Goal: Check status: Check status

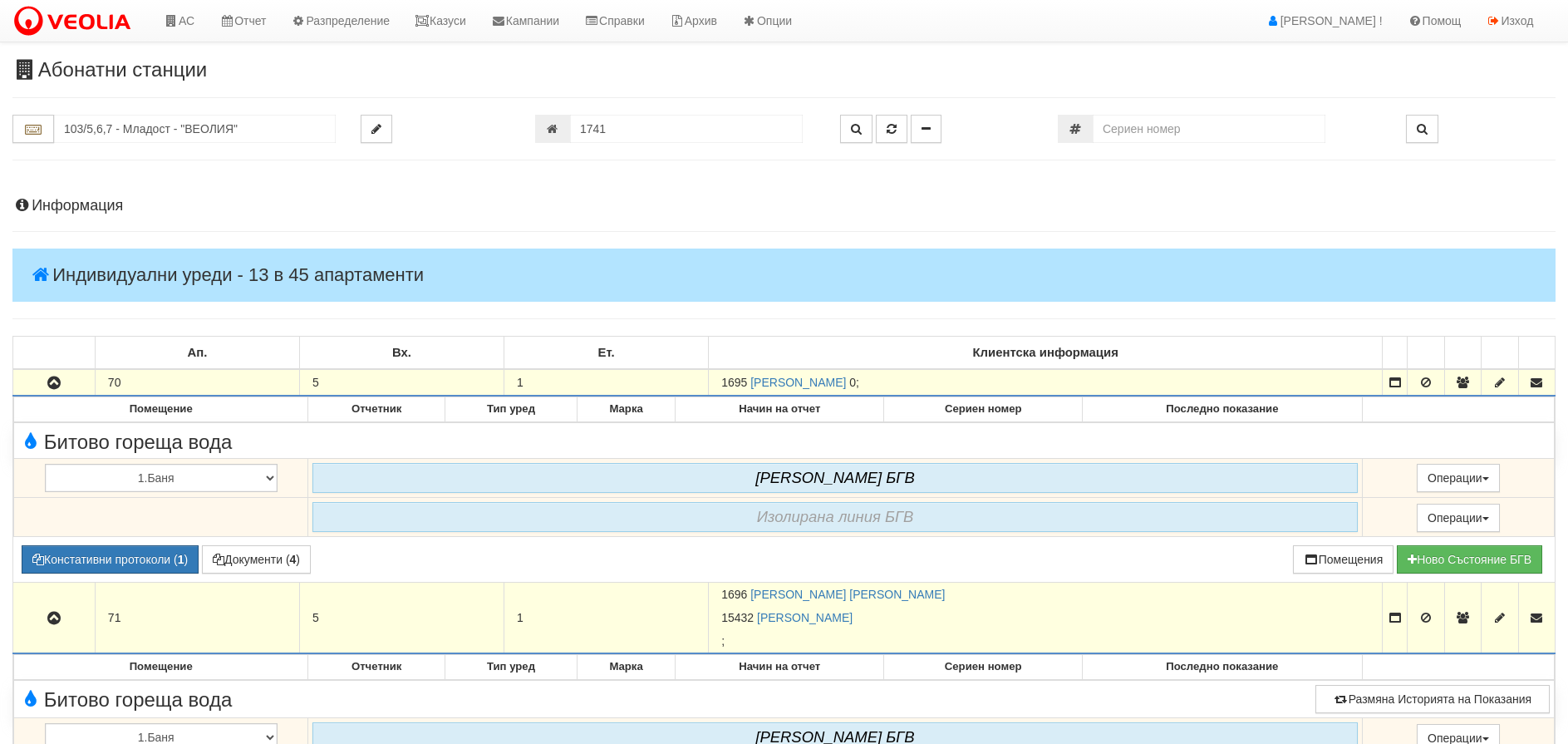
scroll to position [415, 0]
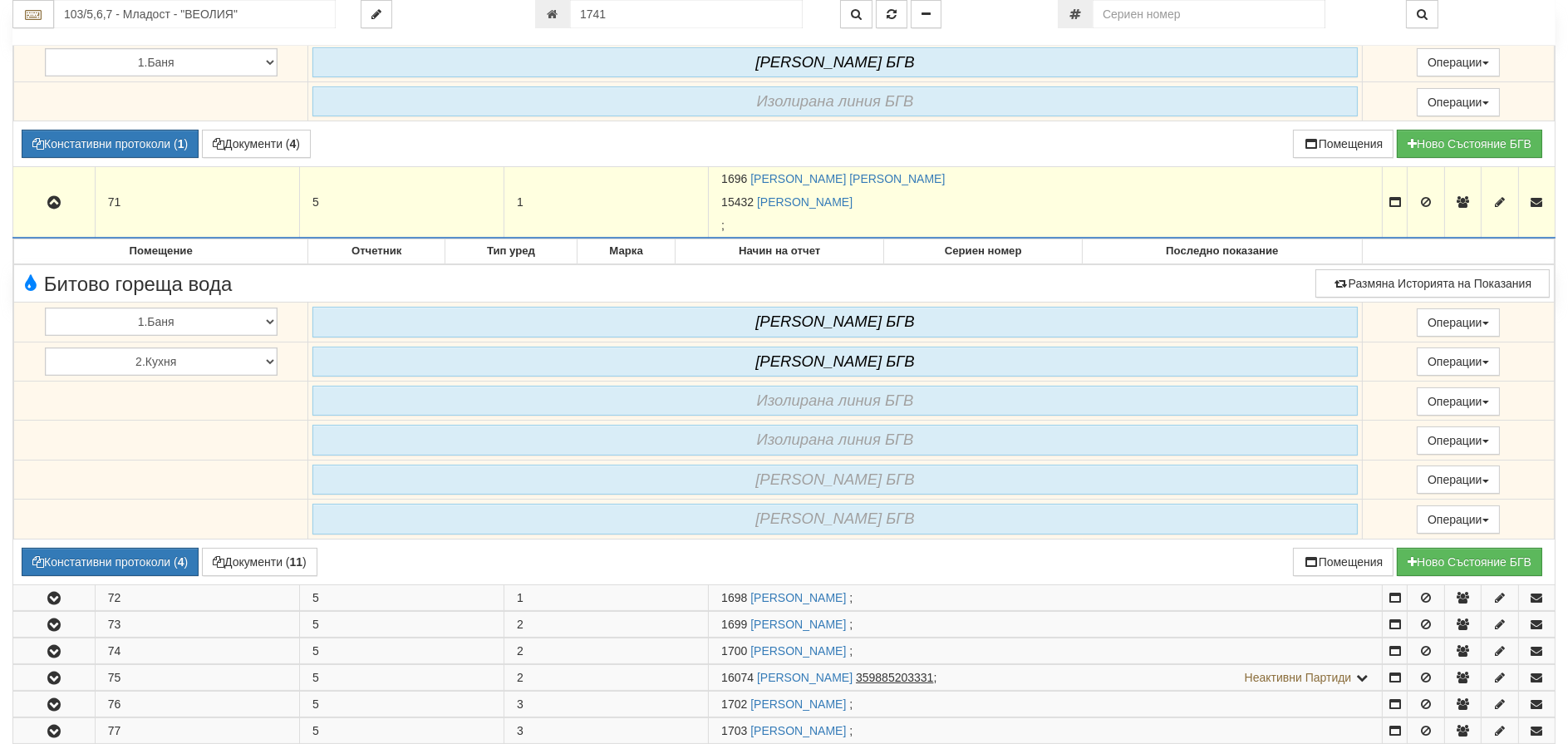
click at [122, 3] on input "103/5,6,7 - Младост - "ВЕОЛИЯ"" at bounding box center [195, 14] width 281 height 29
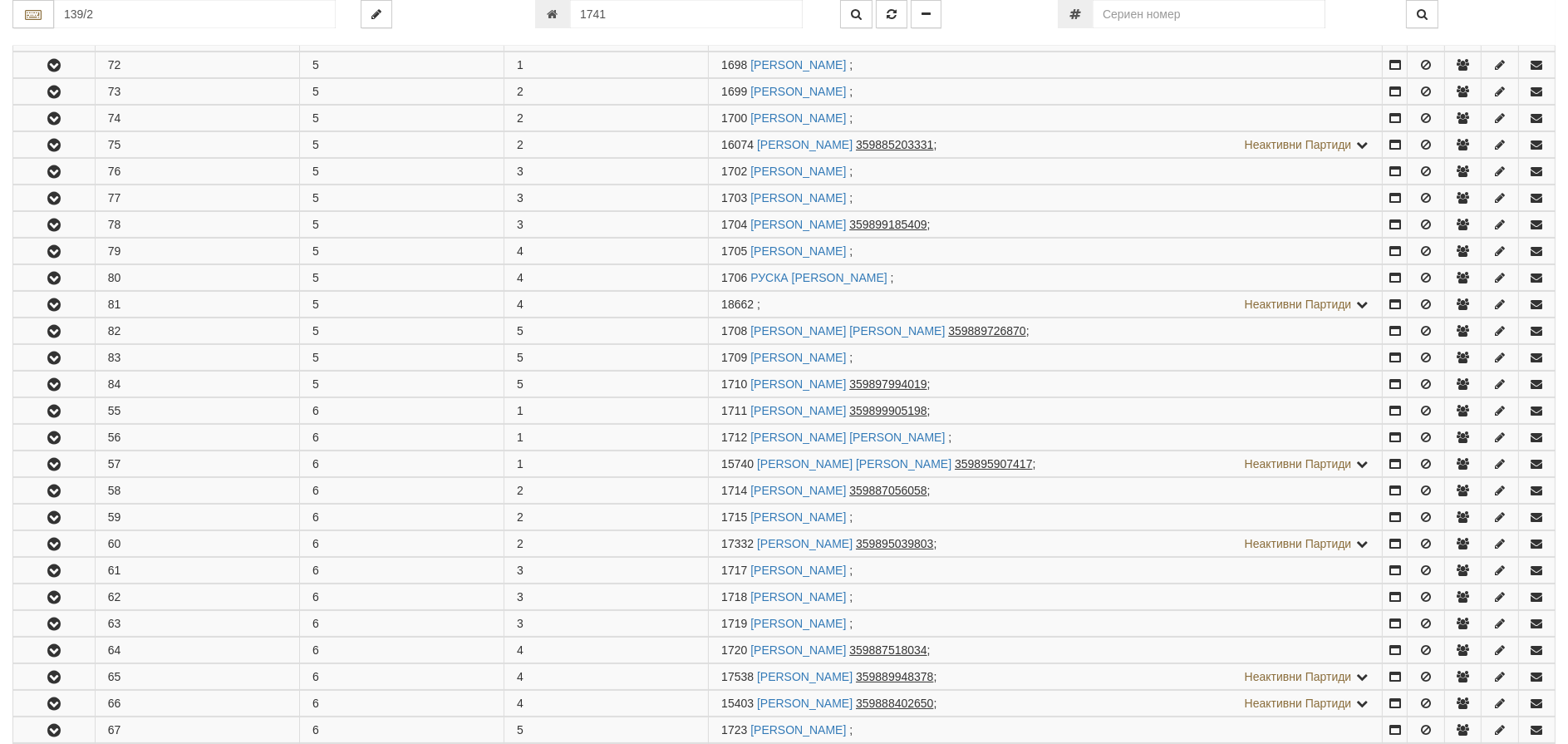
scroll to position [0, 0]
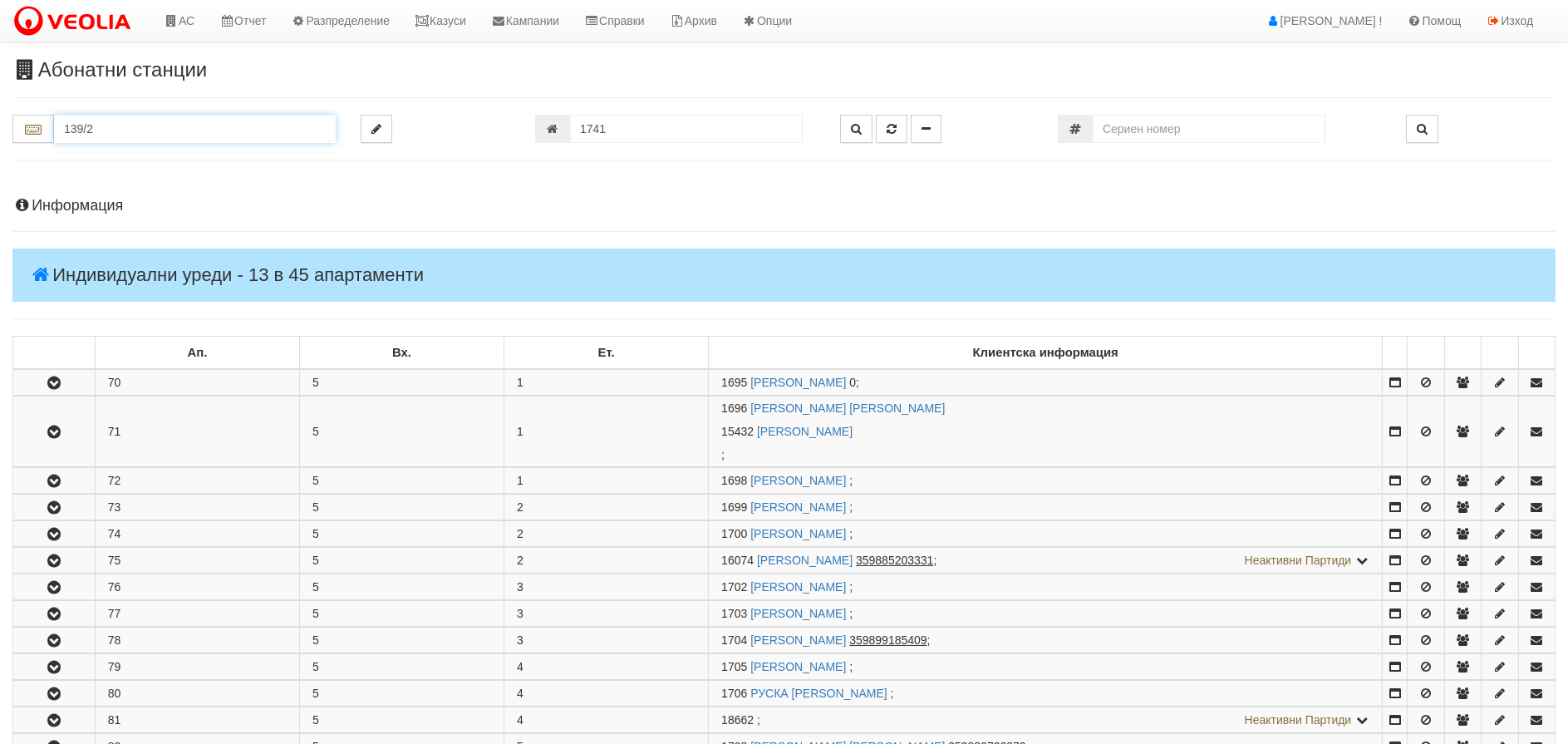
click at [116, 120] on input "139/2" at bounding box center [195, 129] width 281 height 29
click at [116, 127] on input "139/2" at bounding box center [195, 129] width 281 height 29
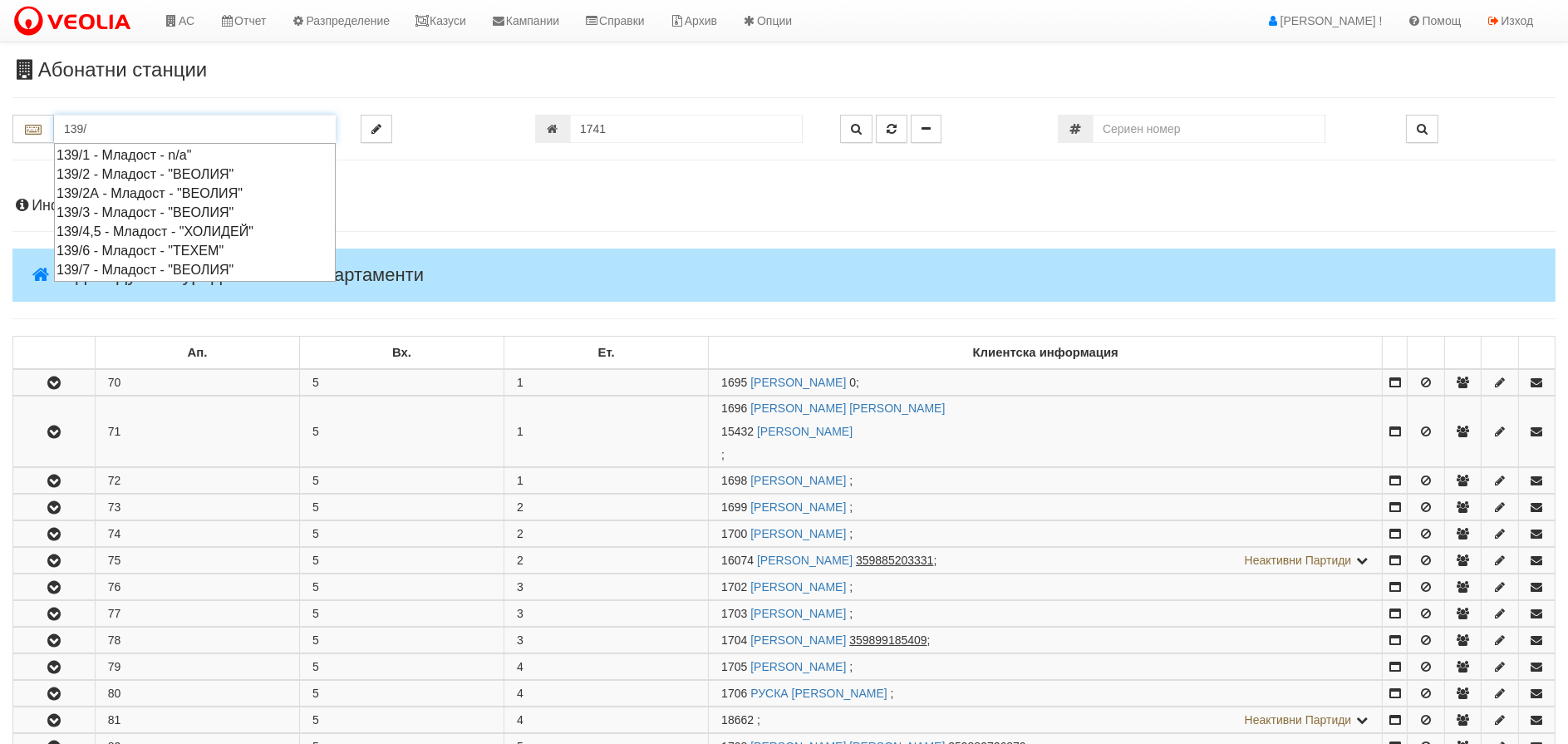
click at [136, 172] on div "139/2 - Младост - "ВЕОЛИЯ"" at bounding box center [195, 174] width 277 height 19
type input "139/2 - Младост - "ВЕОЛИЯ""
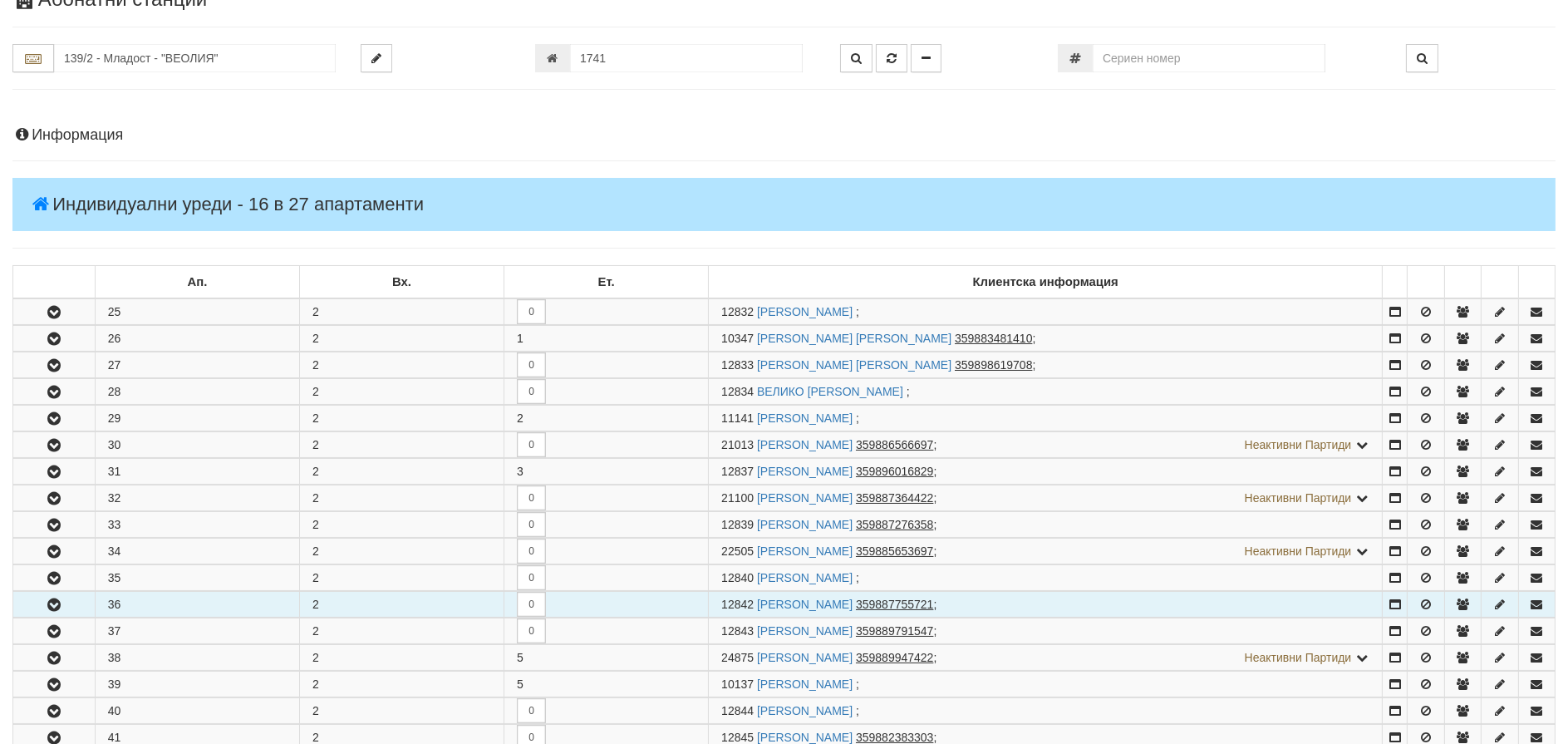
scroll to position [333, 0]
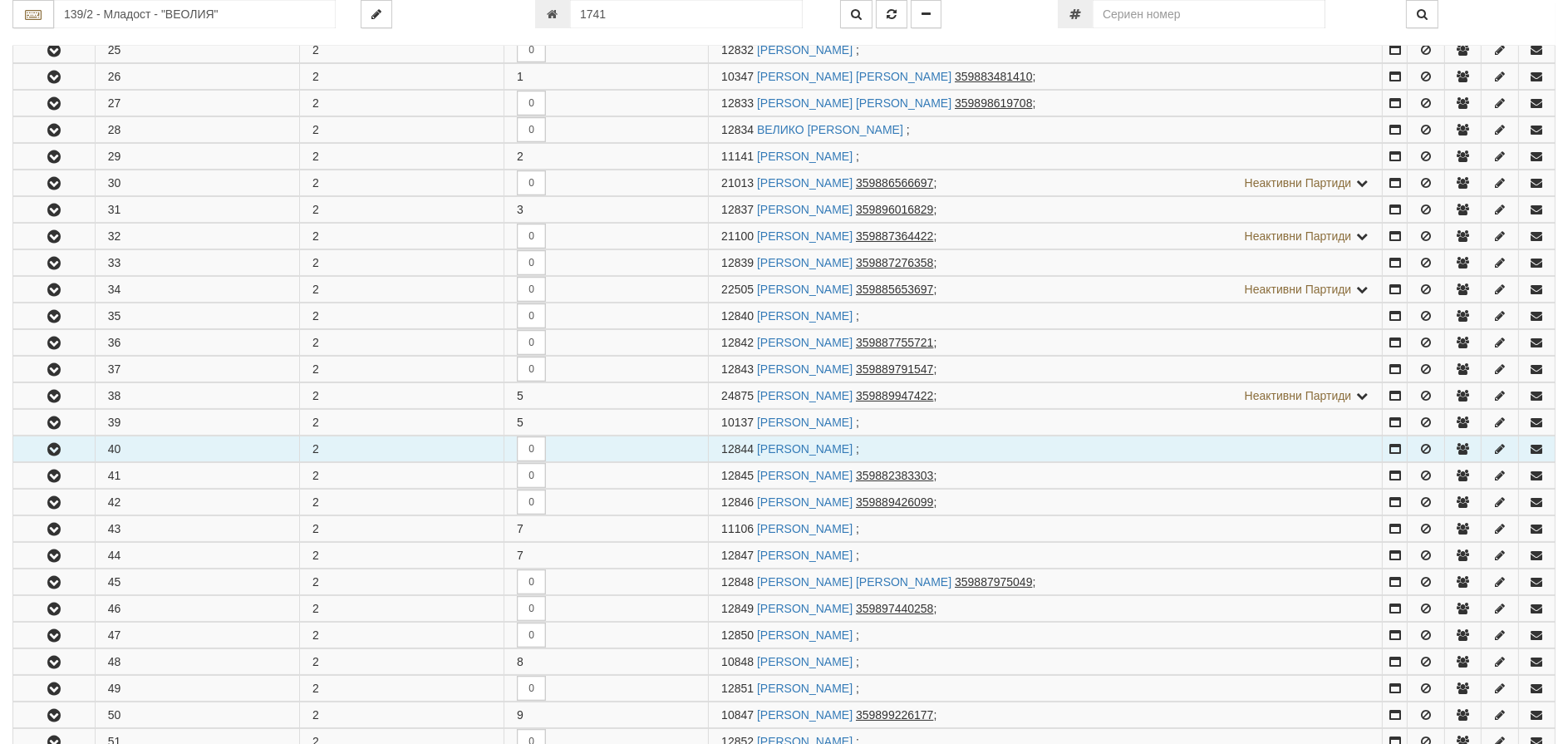
click at [65, 451] on button "button" at bounding box center [54, 448] width 82 height 25
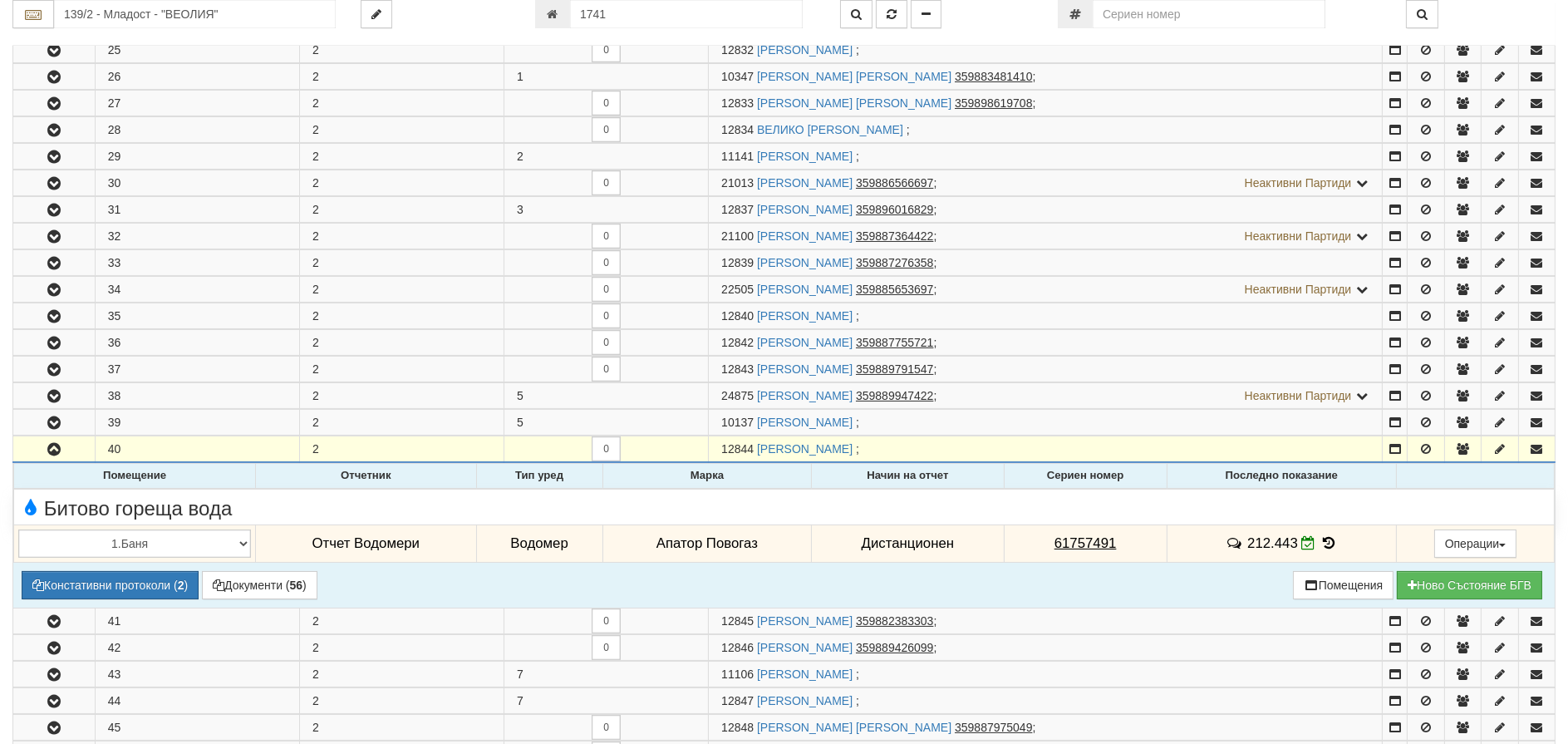
click at [1321, 542] on icon at bounding box center [1328, 543] width 18 height 14
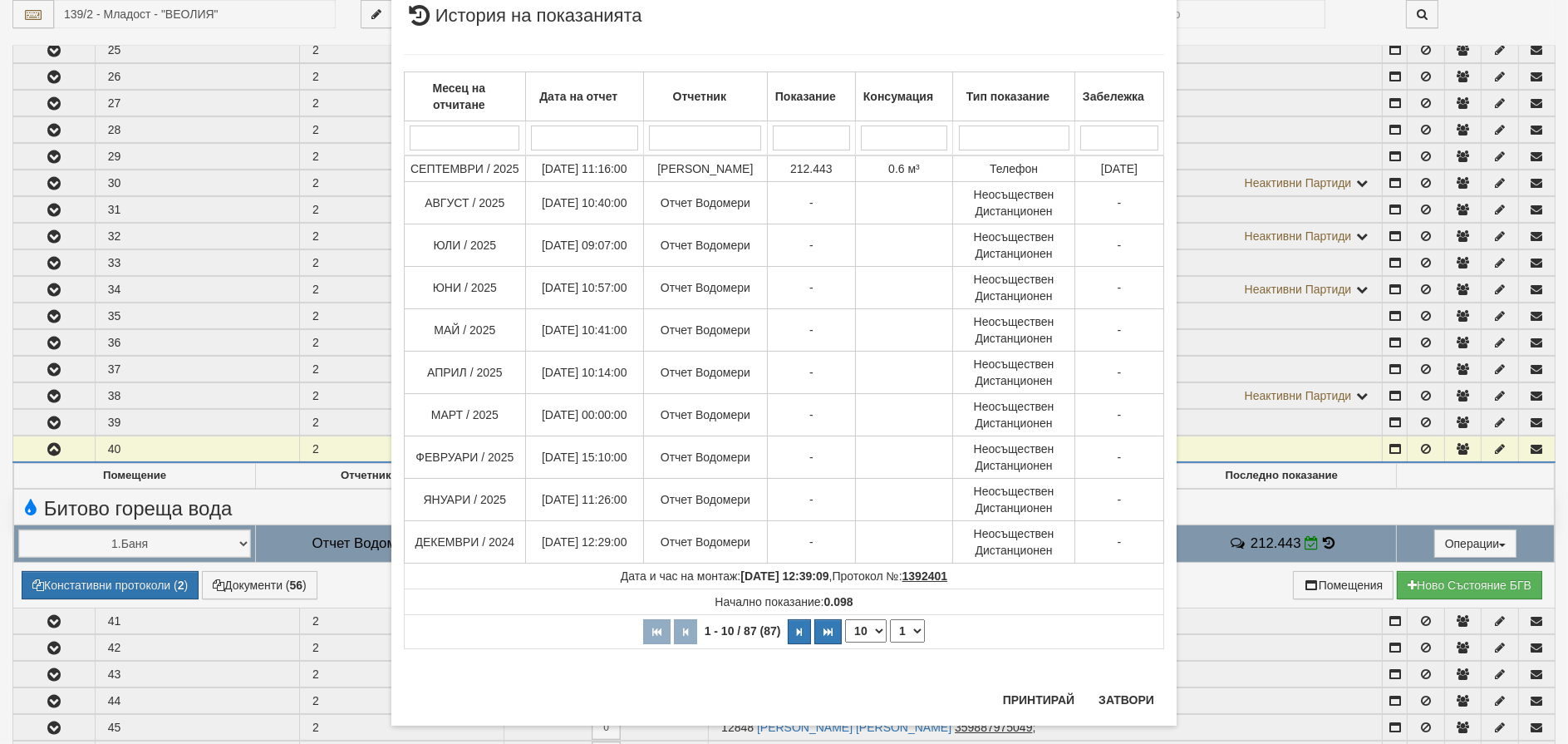
scroll to position [70, 0]
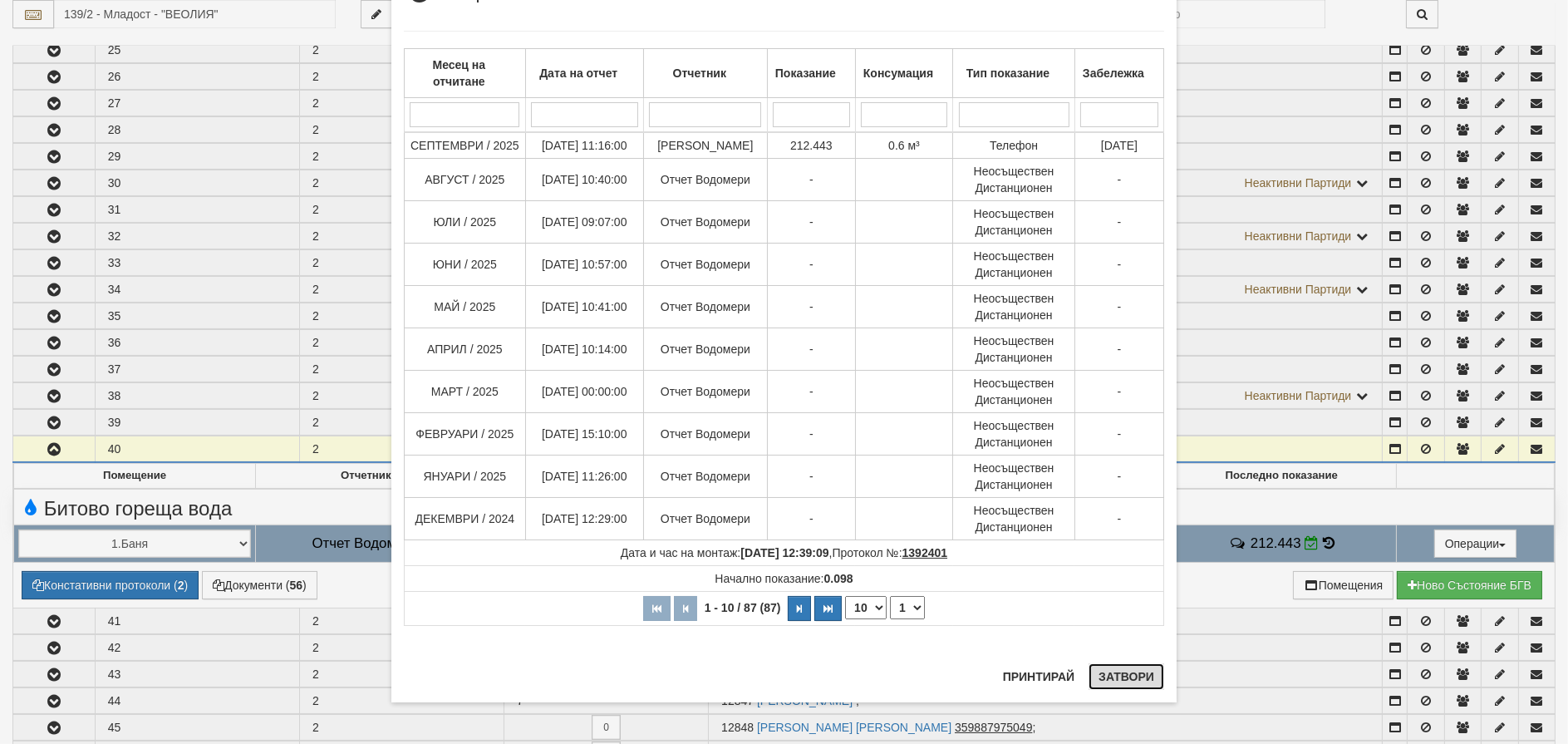
click at [1107, 672] on button "Затвори" at bounding box center [1126, 676] width 76 height 27
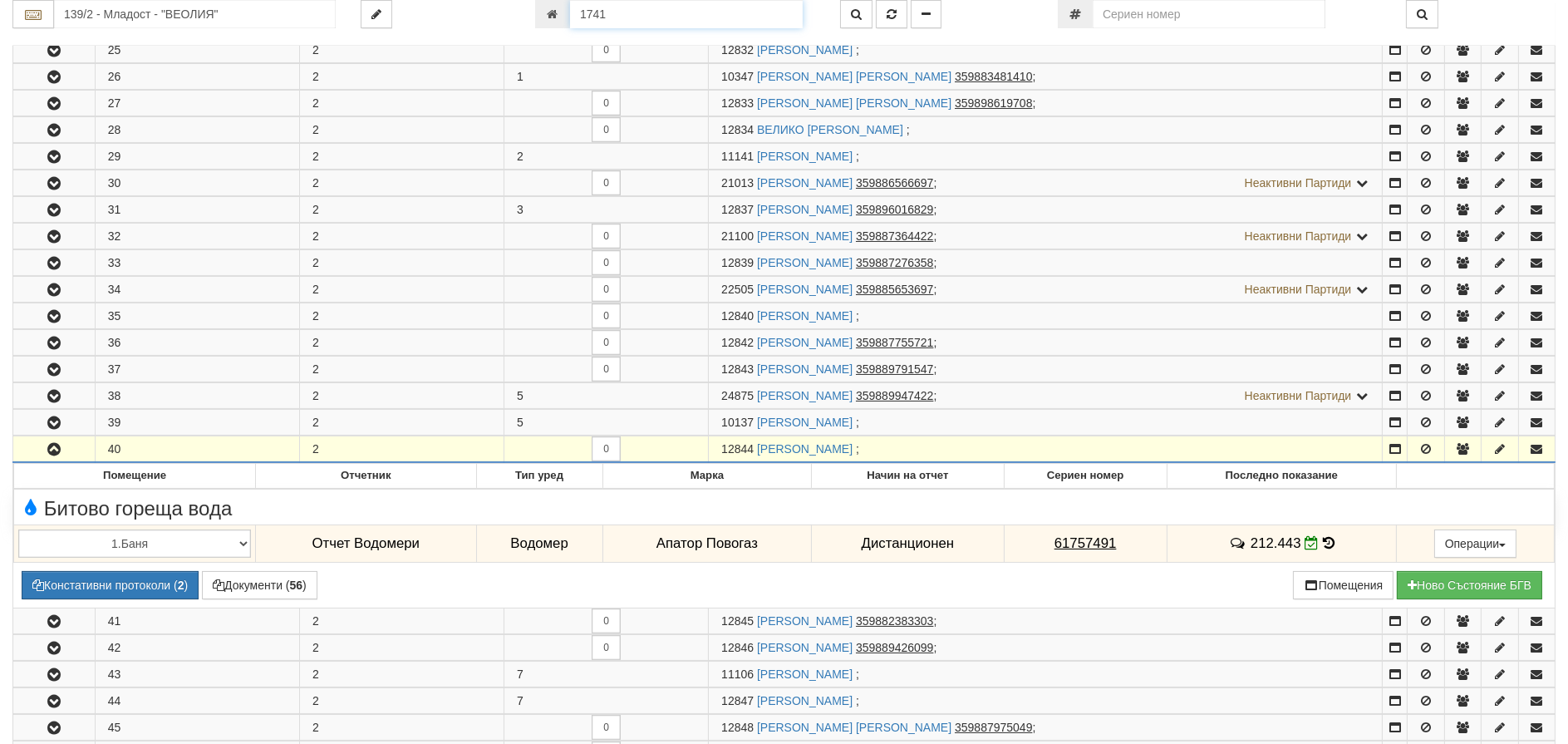
click at [616, 10] on input "1741" at bounding box center [686, 14] width 233 height 29
type input "8536"
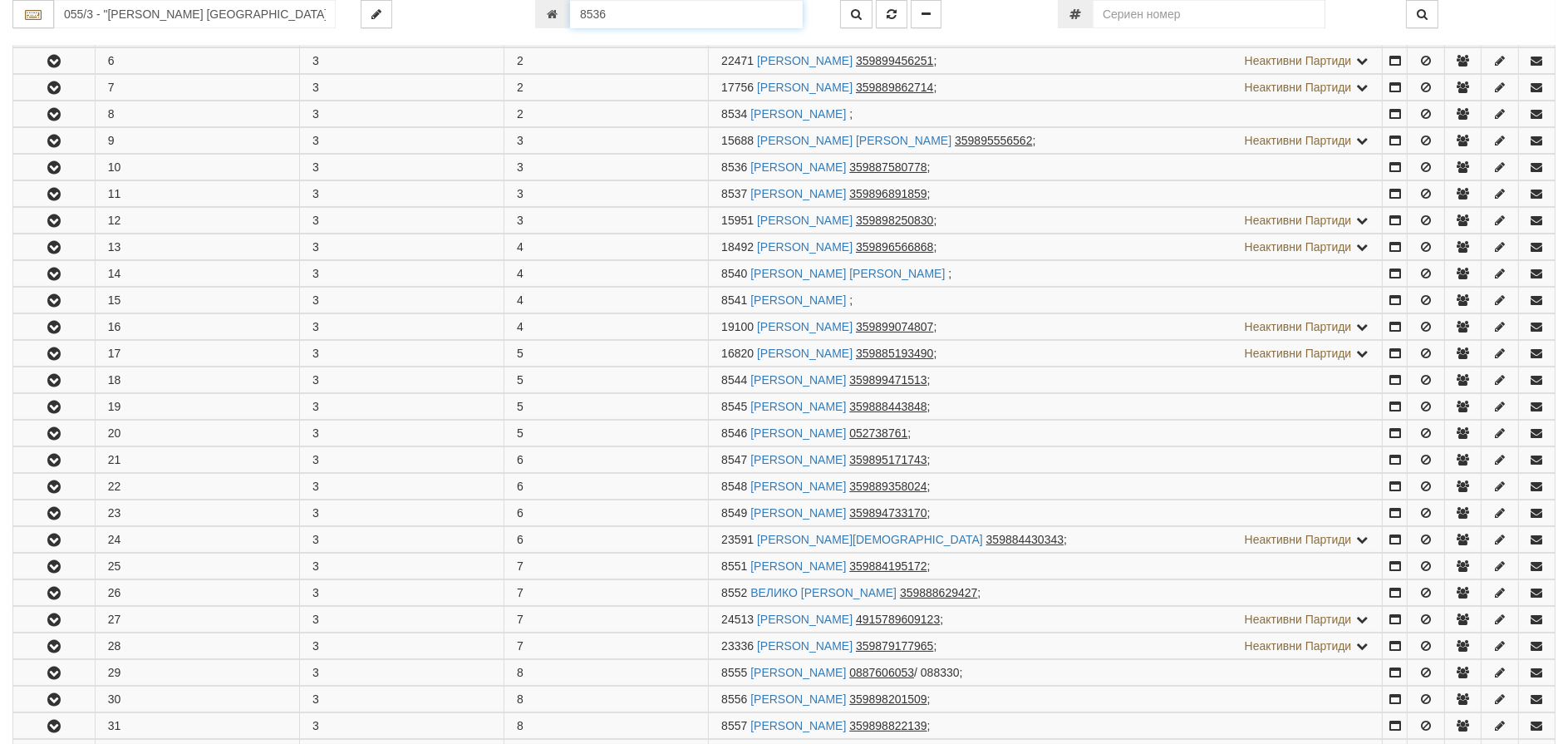
scroll to position [568, 0]
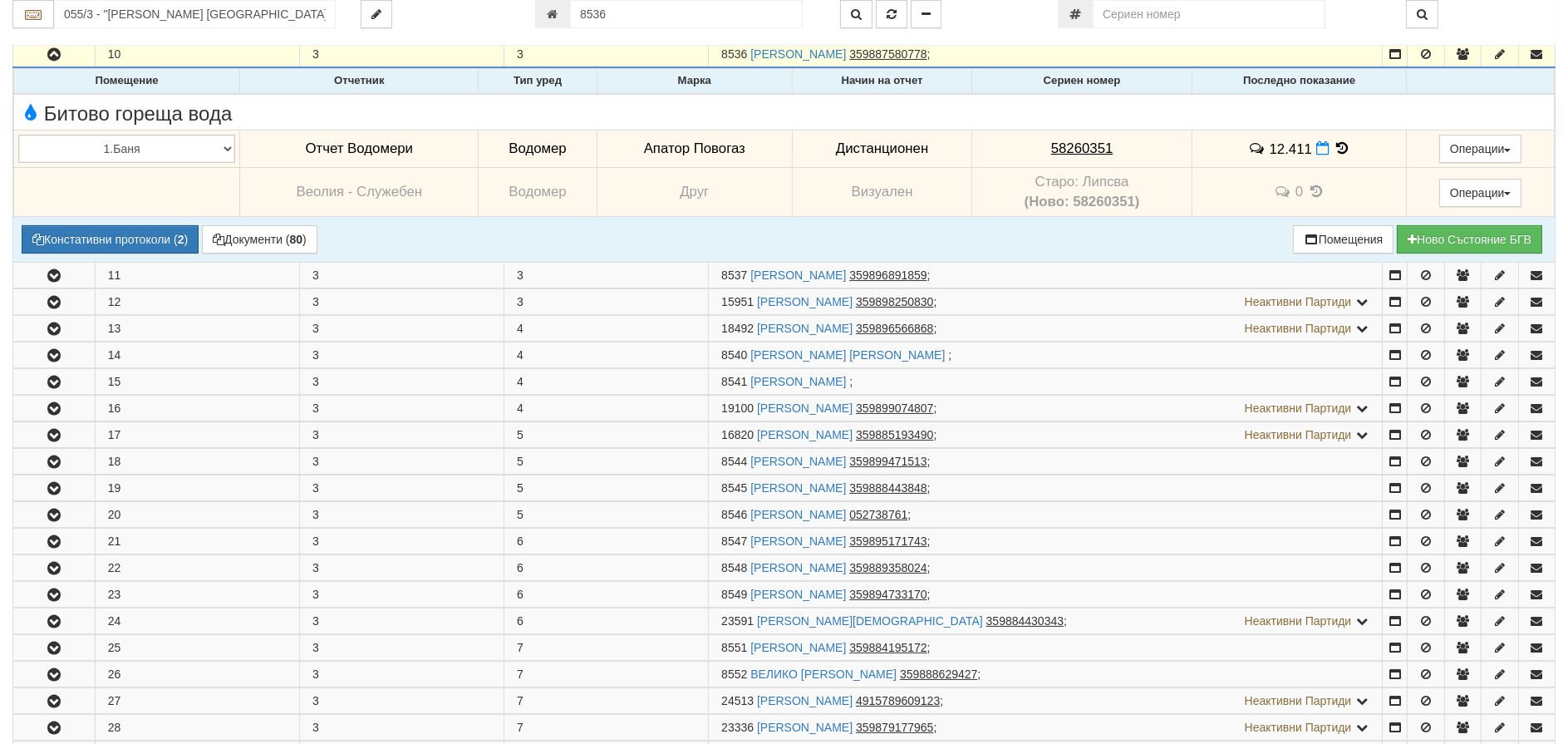
click at [1339, 143] on icon at bounding box center [1341, 149] width 18 height 14
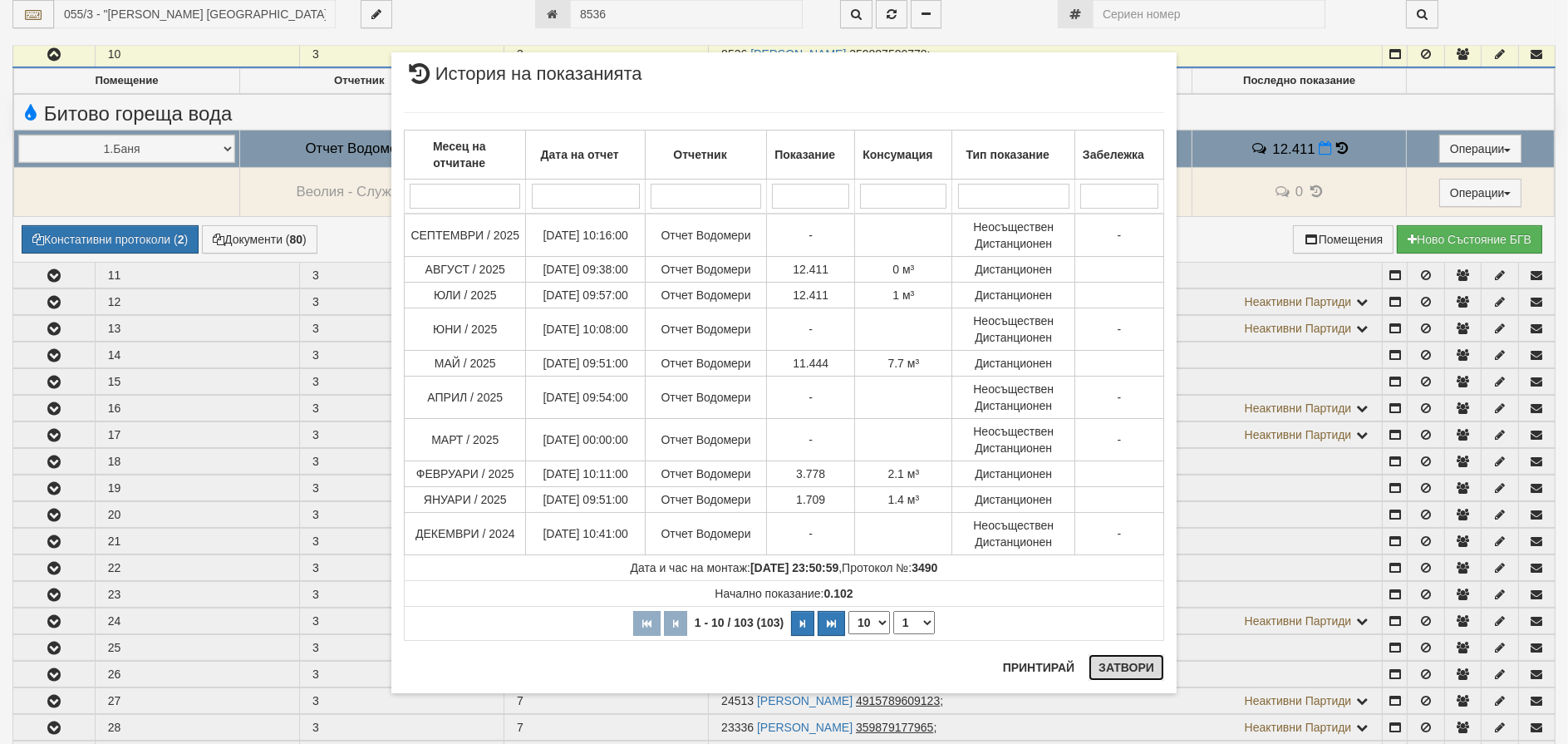
click at [1139, 665] on button "Затвори" at bounding box center [1126, 668] width 76 height 27
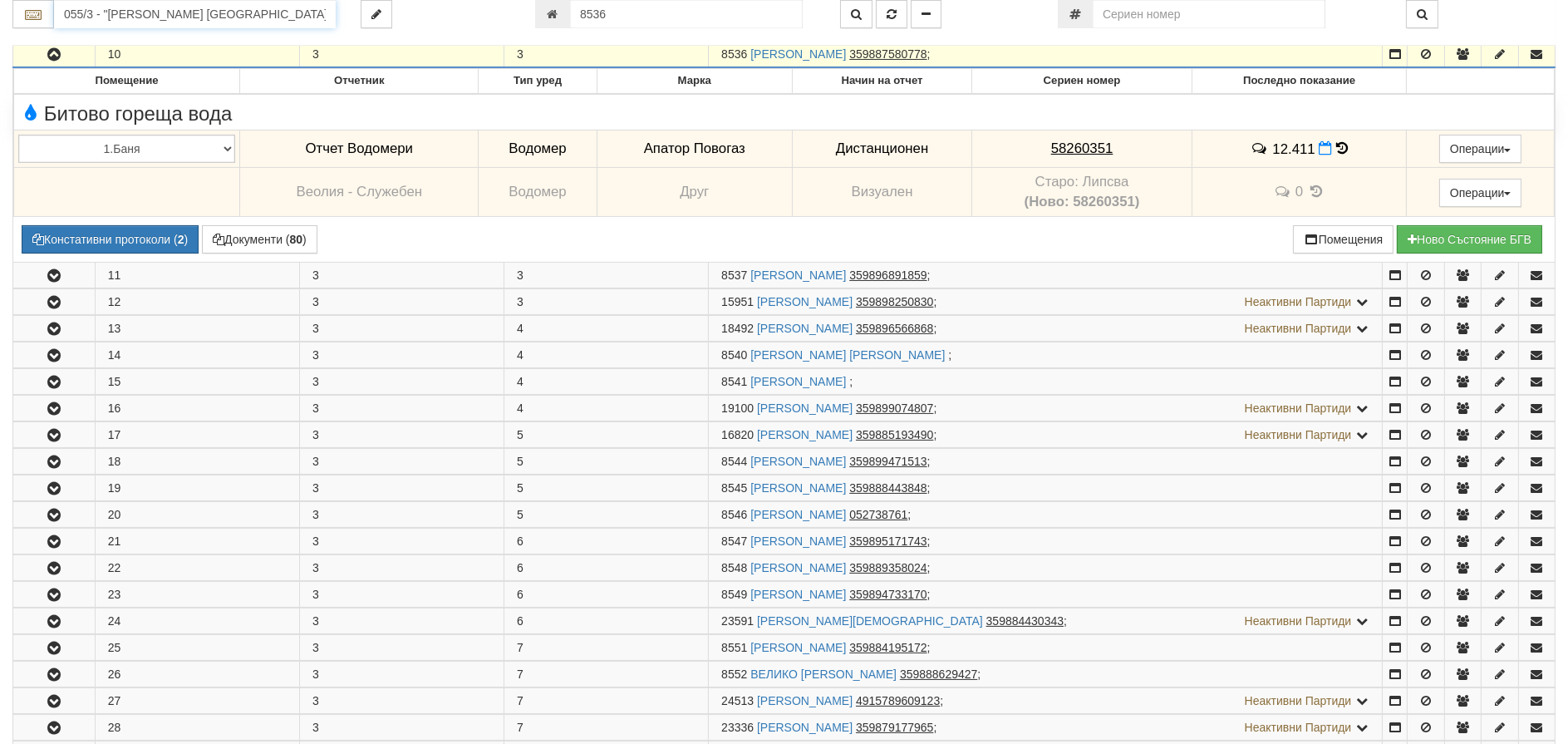
click at [101, 13] on input "055/3 - "[PERSON_NAME] [GEOGRAPHIC_DATA] " ЕАД" at bounding box center [195, 14] width 281 height 29
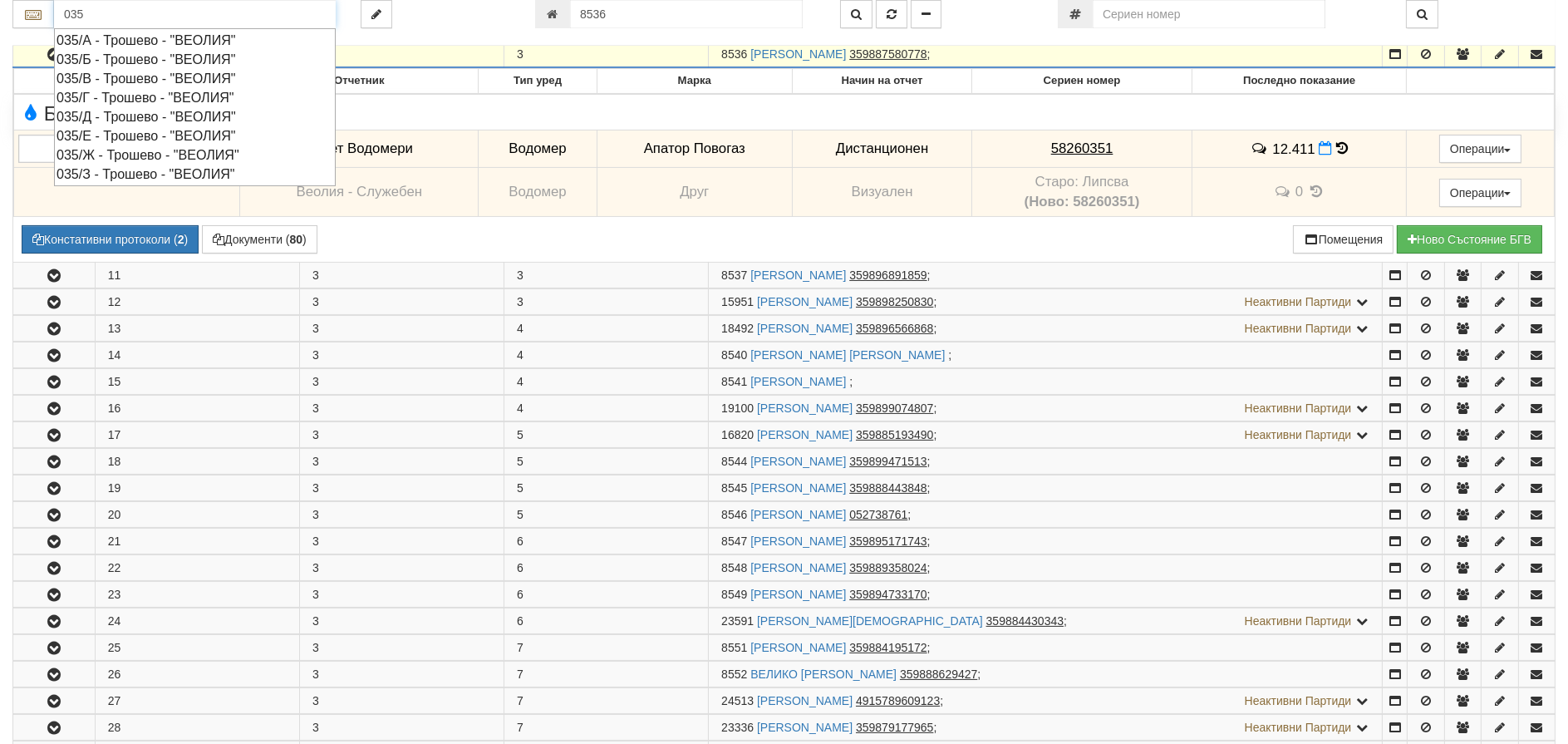
click at [138, 159] on div "035/Ж - Трошево - "ВЕОЛИЯ"" at bounding box center [195, 155] width 277 height 19
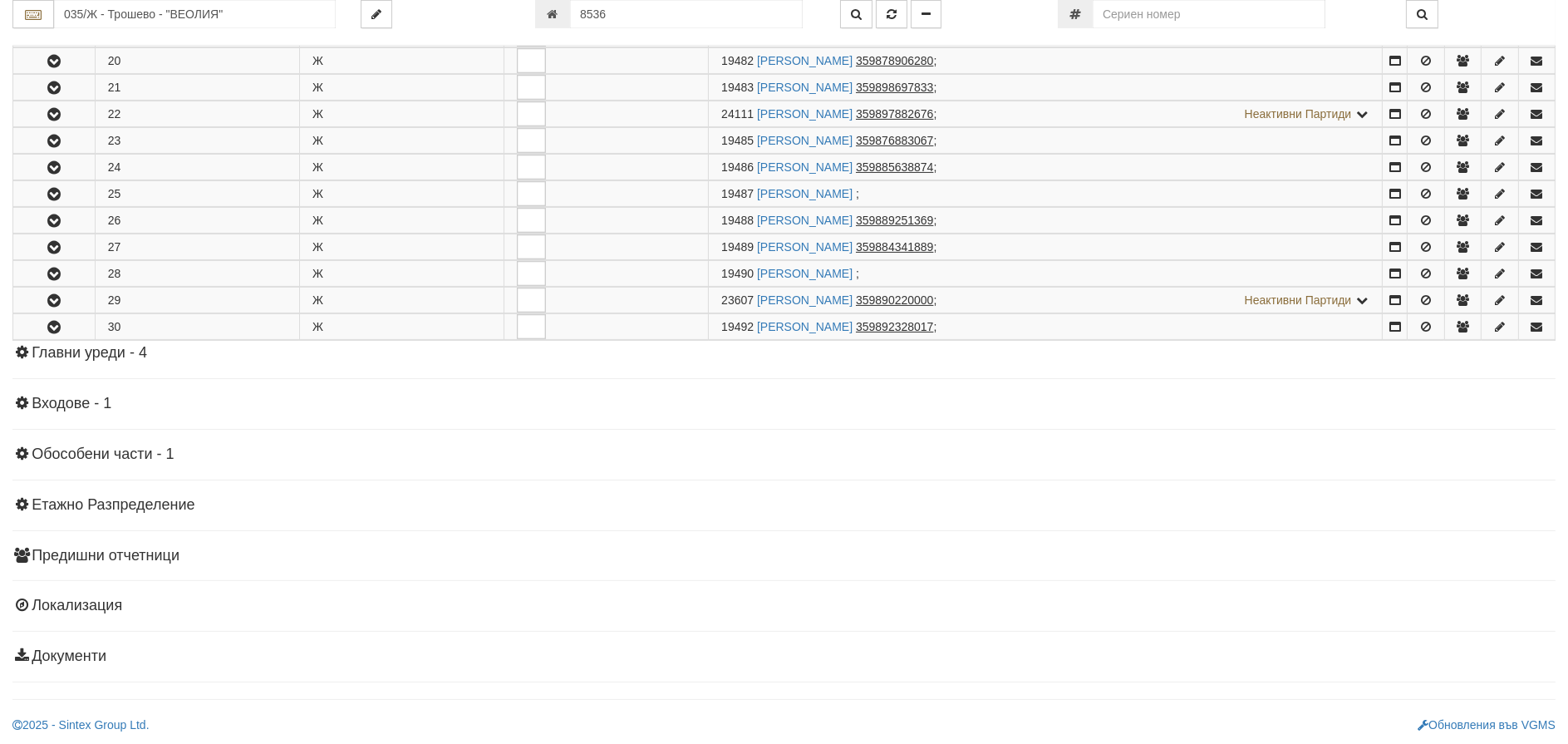
scroll to position [828, 0]
click at [82, 355] on h4 "Главни уреди - 4" at bounding box center [784, 352] width 1543 height 17
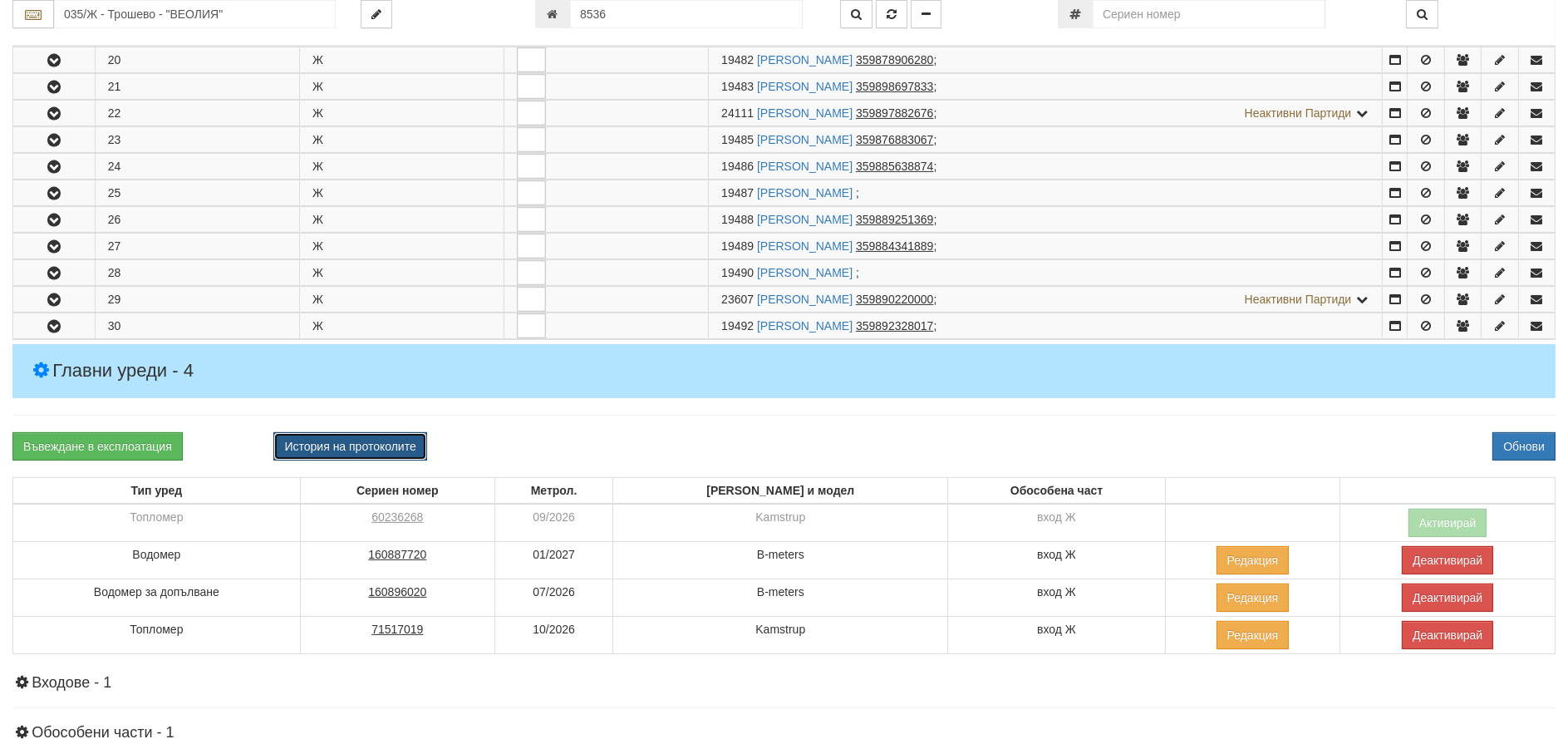
click at [348, 445] on button "История на протоколите" at bounding box center [350, 446] width 153 height 29
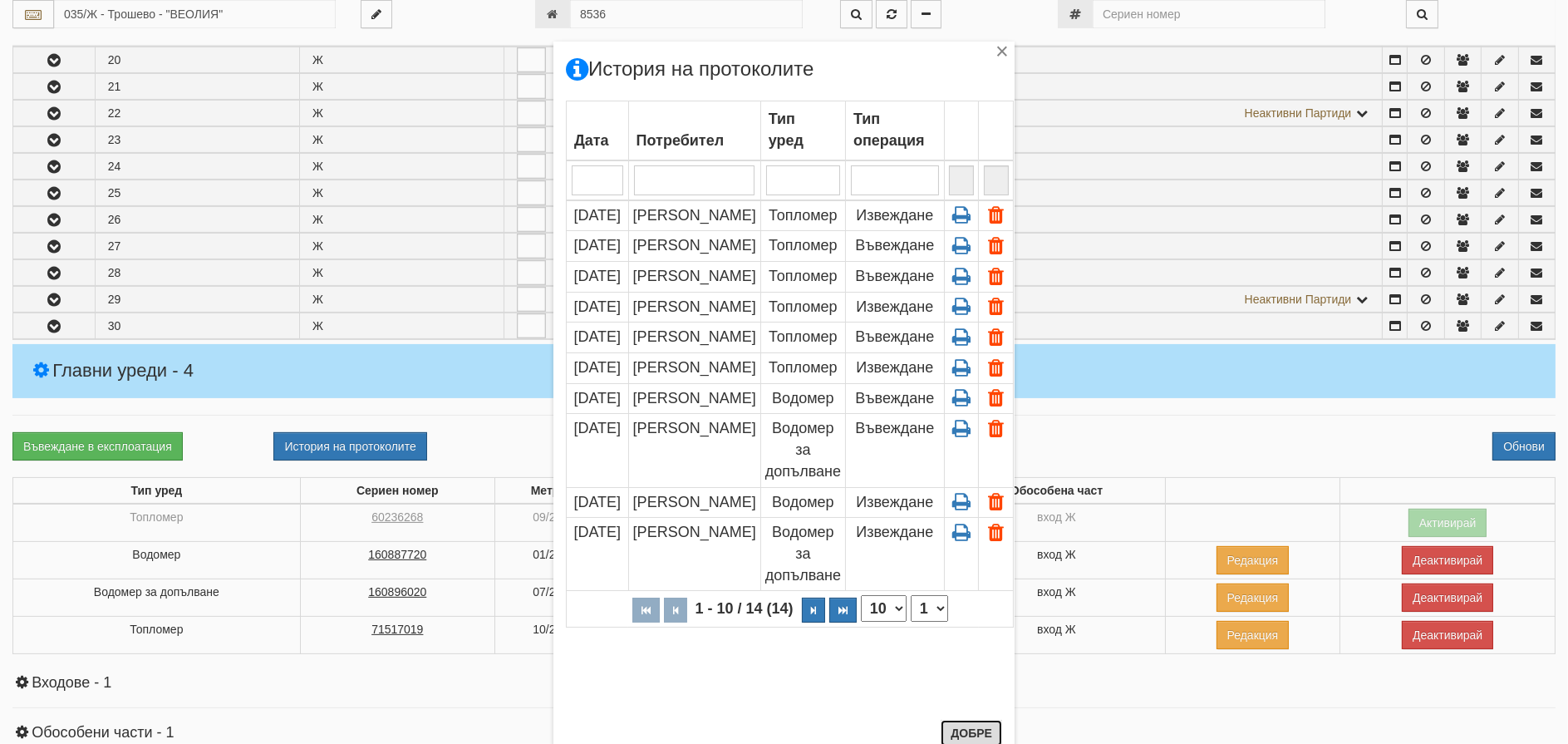
click at [970, 731] on button "Добре" at bounding box center [971, 733] width 62 height 27
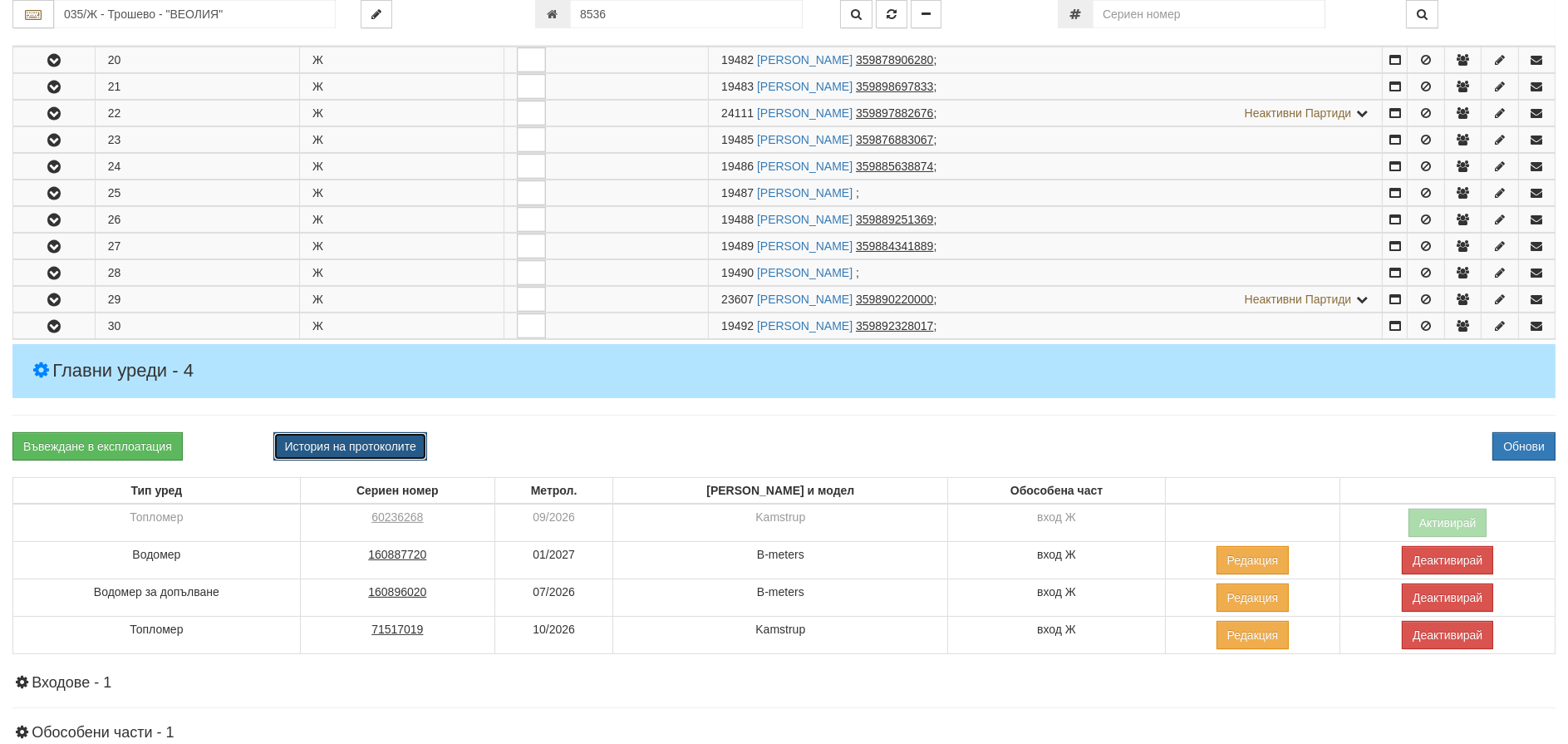
click at [341, 438] on button "История на протоколите" at bounding box center [350, 446] width 153 height 29
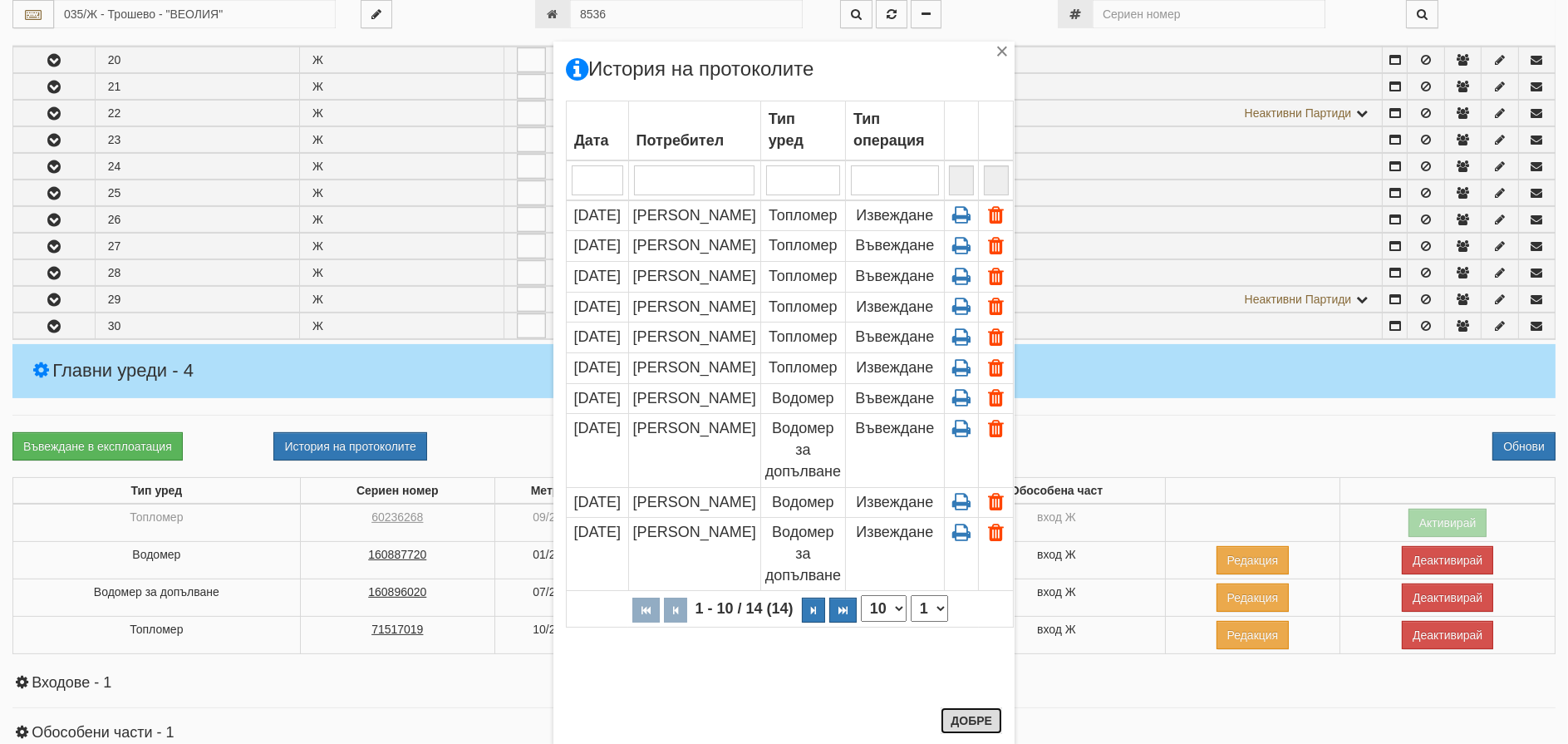
click at [963, 722] on button "Добре" at bounding box center [971, 721] width 62 height 27
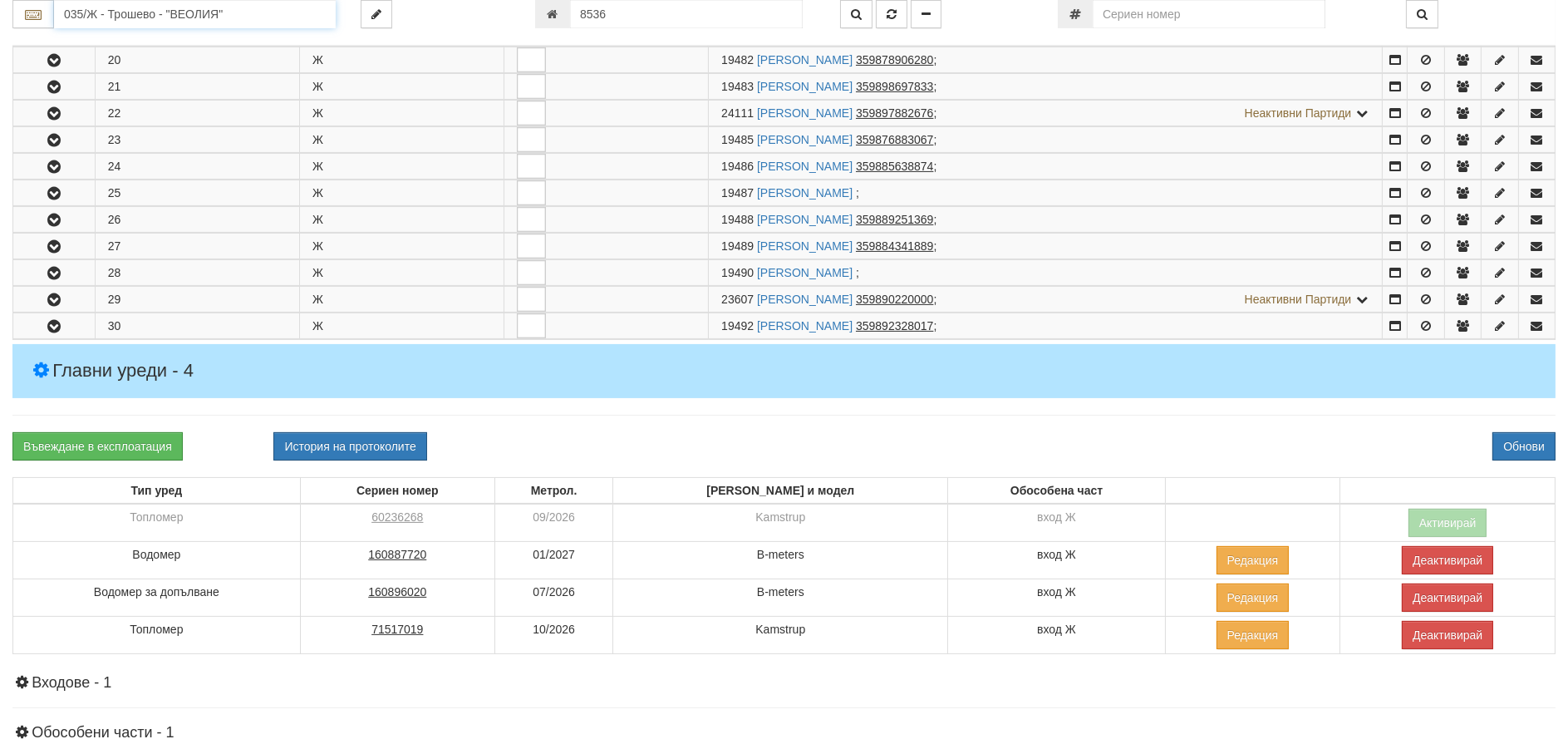
click at [89, 17] on input "035/Ж - Трошево - "ВЕОЛИЯ"" at bounding box center [195, 14] width 281 height 29
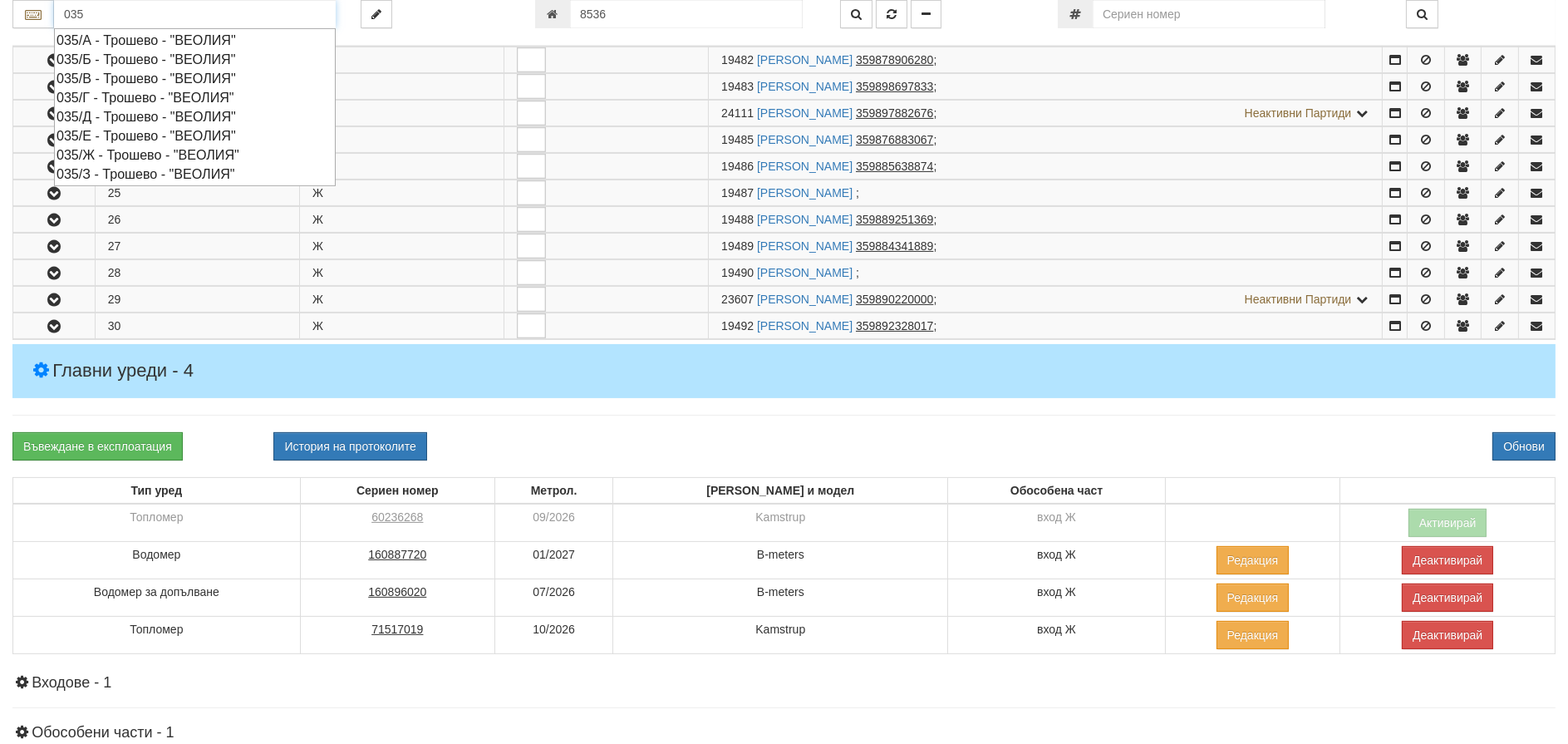
click at [100, 94] on div "035/Г - Трошево - "ВЕОЛИЯ"" at bounding box center [195, 97] width 277 height 19
type input "035/Г - Трошево - "ВЕОЛИЯ""
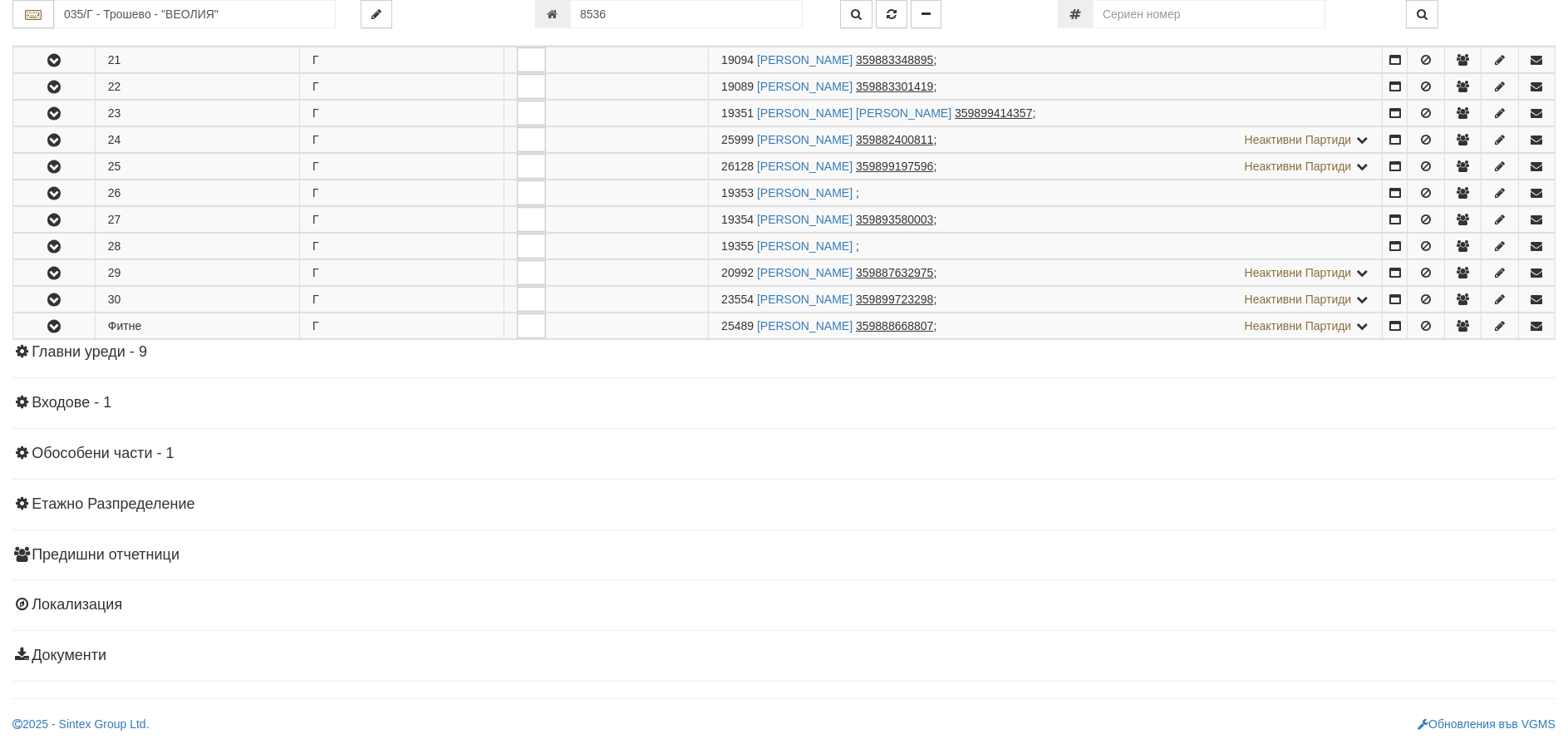
click at [79, 349] on h4 "Главни уреди - 9" at bounding box center [784, 352] width 1543 height 17
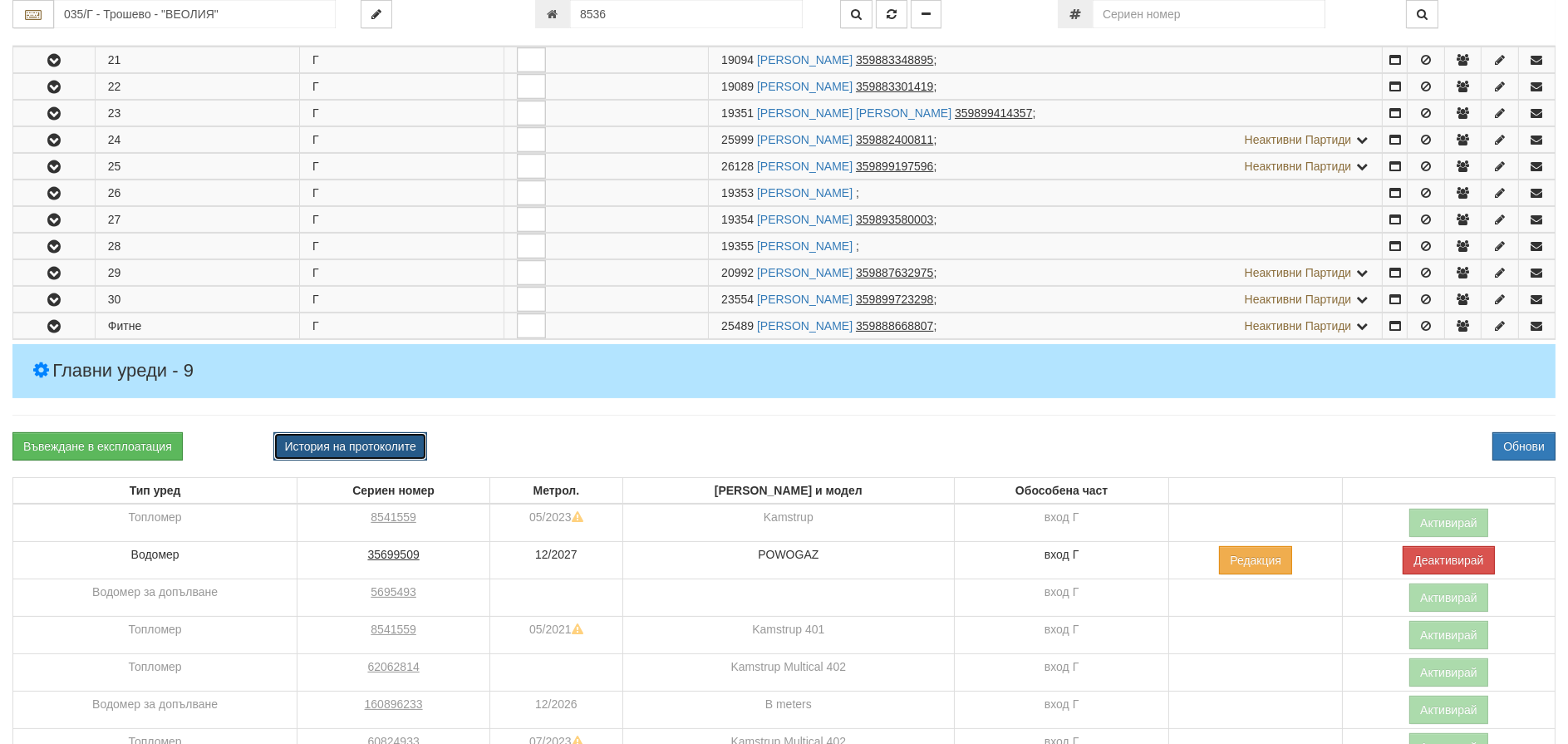
click at [322, 443] on button "История на протоколите" at bounding box center [350, 446] width 153 height 29
select select "1"
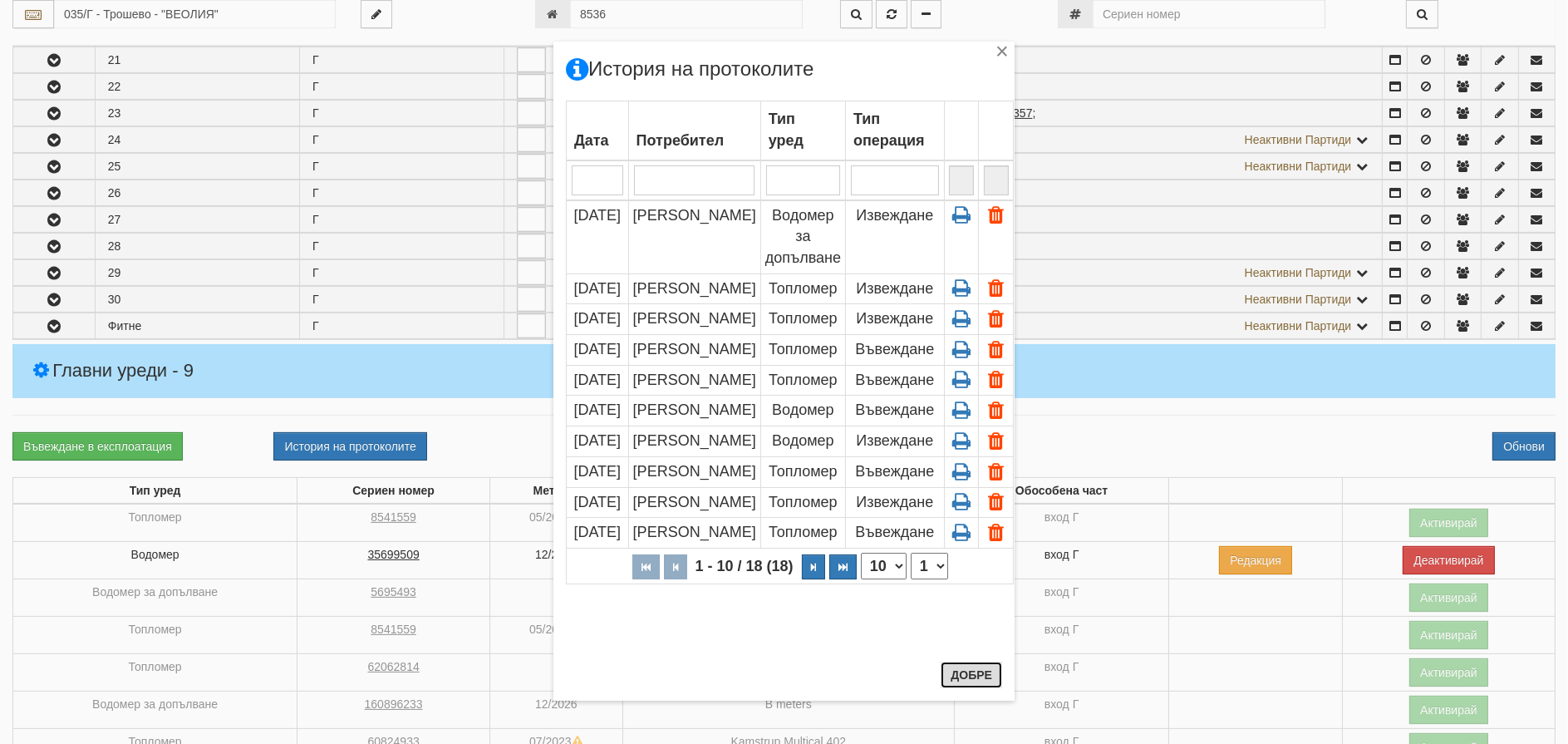
click at [971, 665] on button "Добре" at bounding box center [971, 674] width 62 height 27
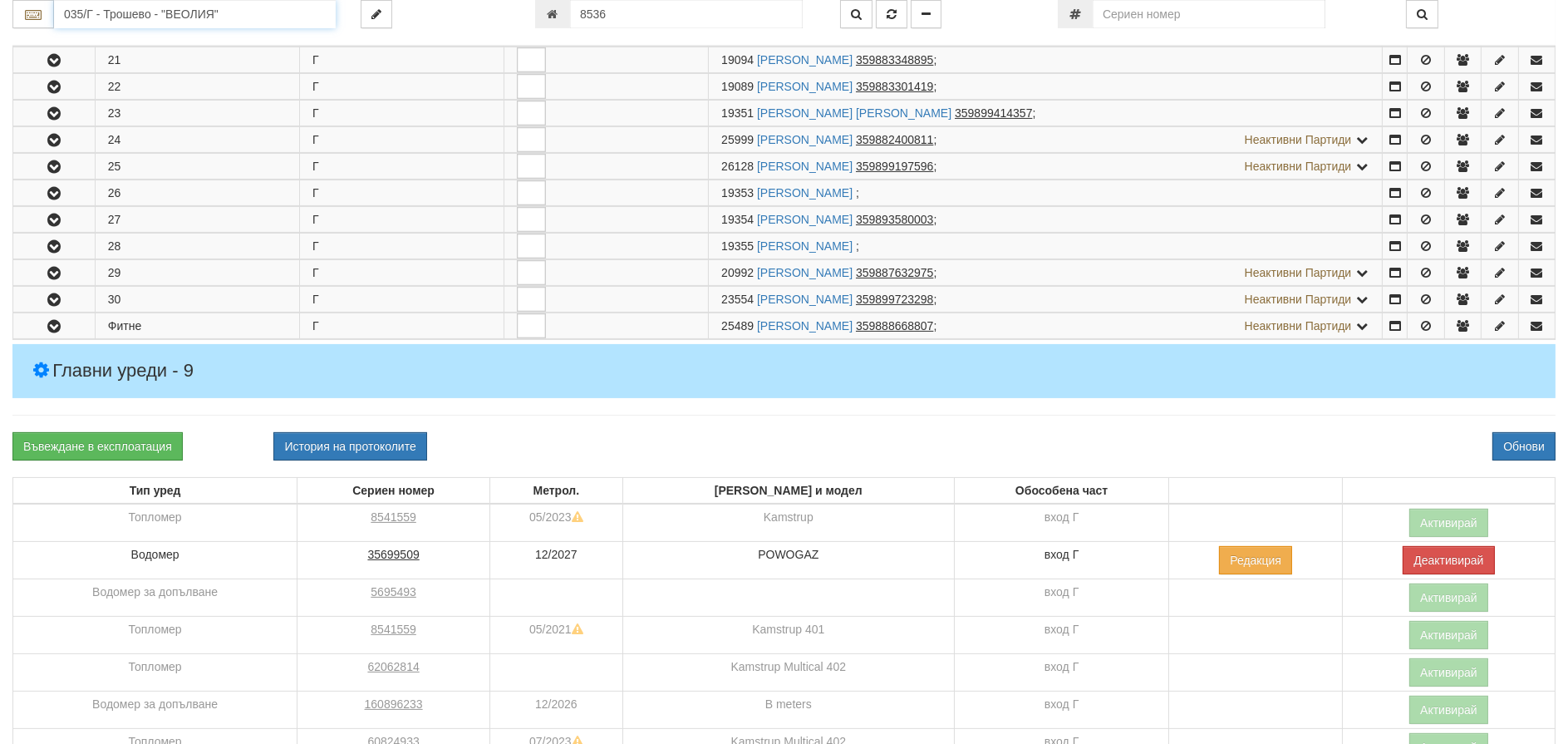
click at [155, 14] on input "035/Г - Трошево - "ВЕОЛИЯ"" at bounding box center [195, 14] width 281 height 29
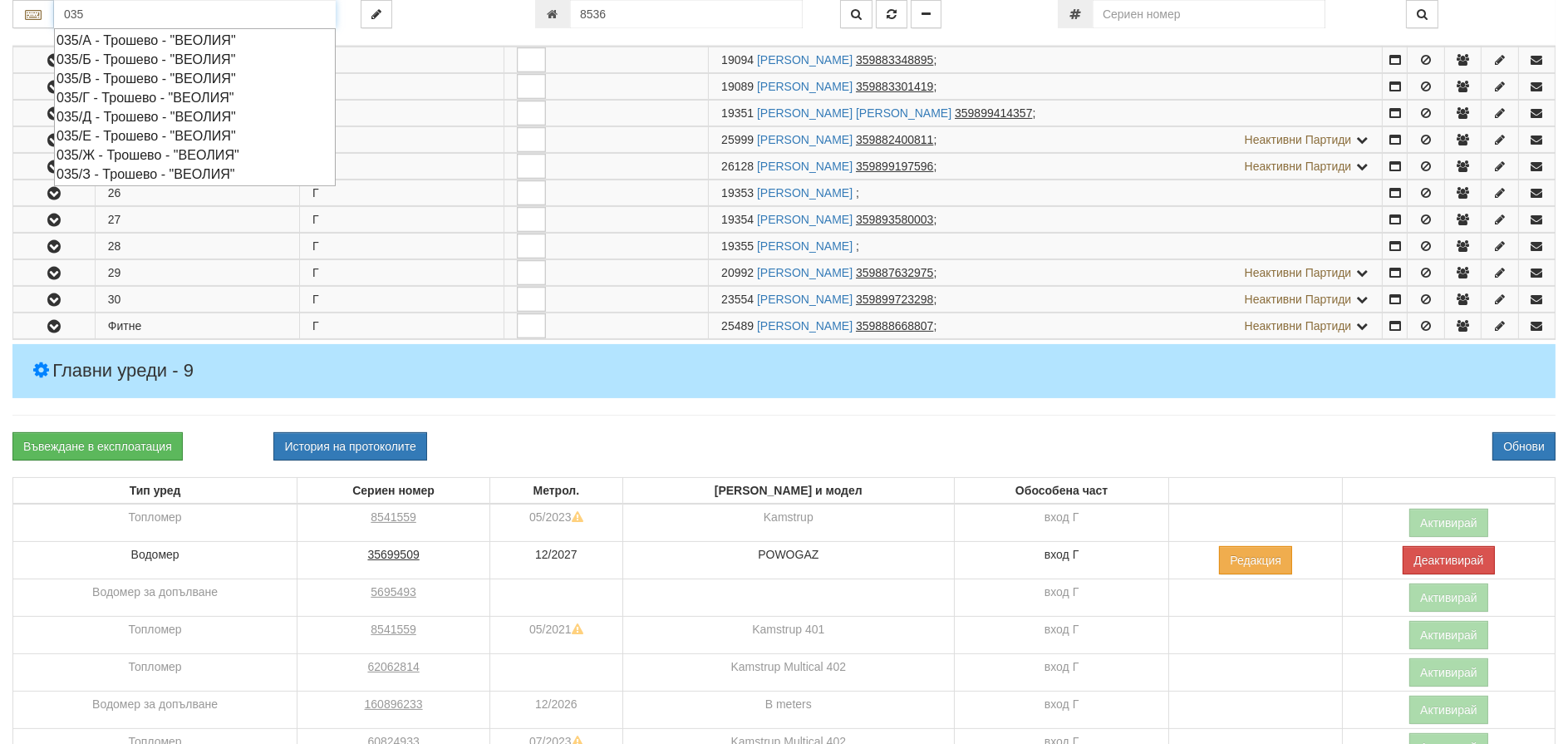
click at [111, 149] on div "035/Ж - Трошево - "ВЕОЛИЯ"" at bounding box center [195, 155] width 277 height 19
type input "035/Ж - Трошево - "ВЕОЛИЯ""
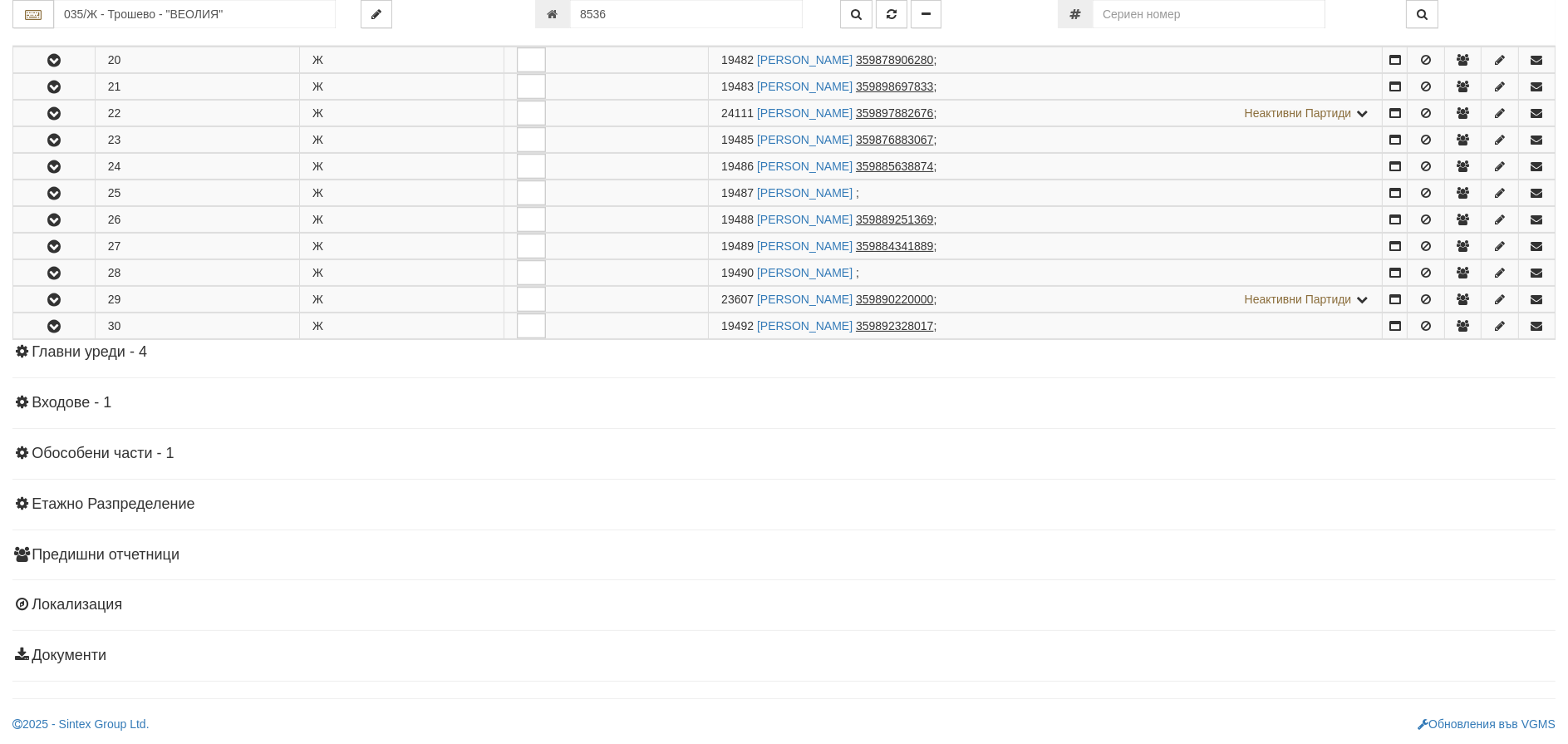
click at [103, 359] on h4 "Главни уреди - 4" at bounding box center [784, 352] width 1543 height 17
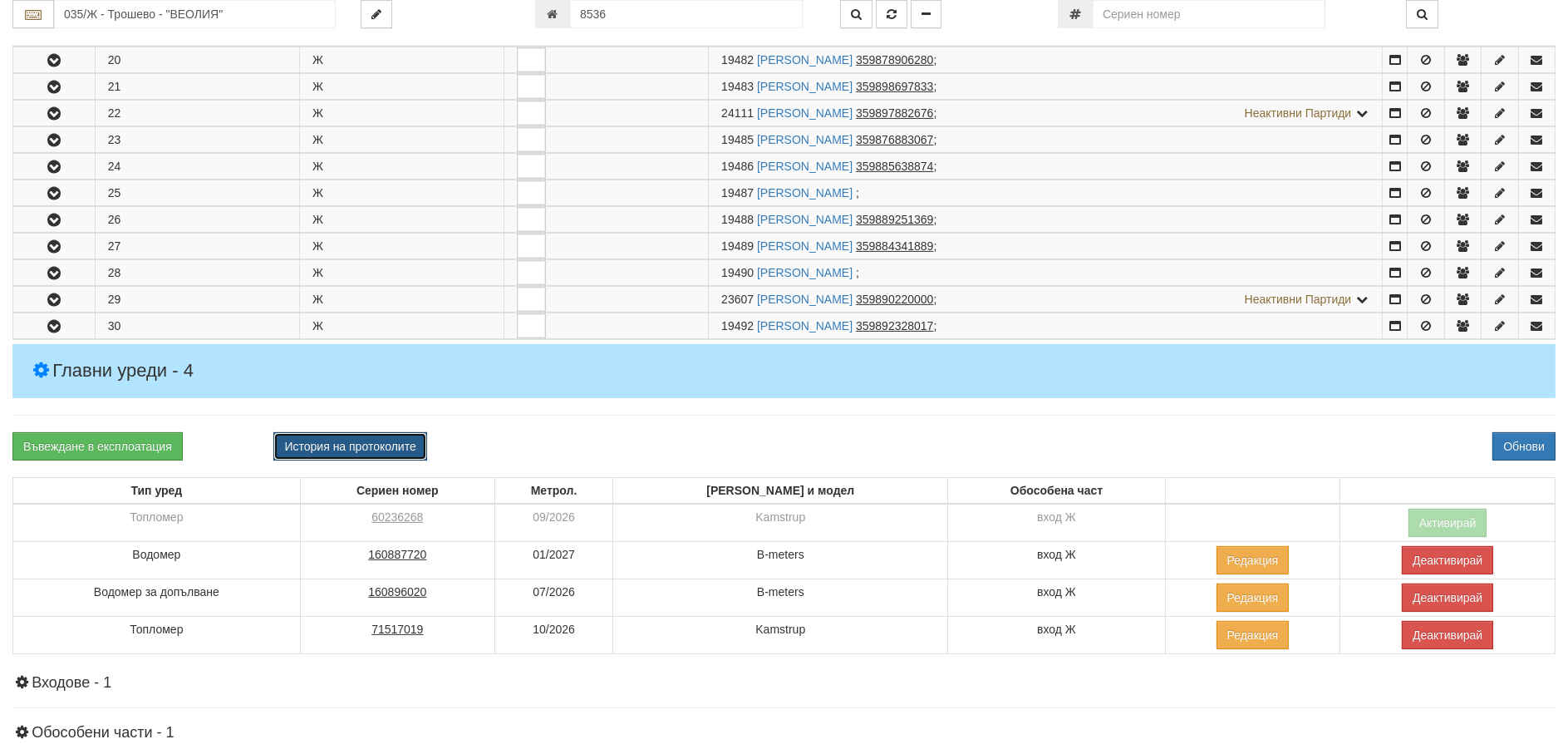
click at [361, 446] on button "История на протоколите" at bounding box center [350, 446] width 153 height 29
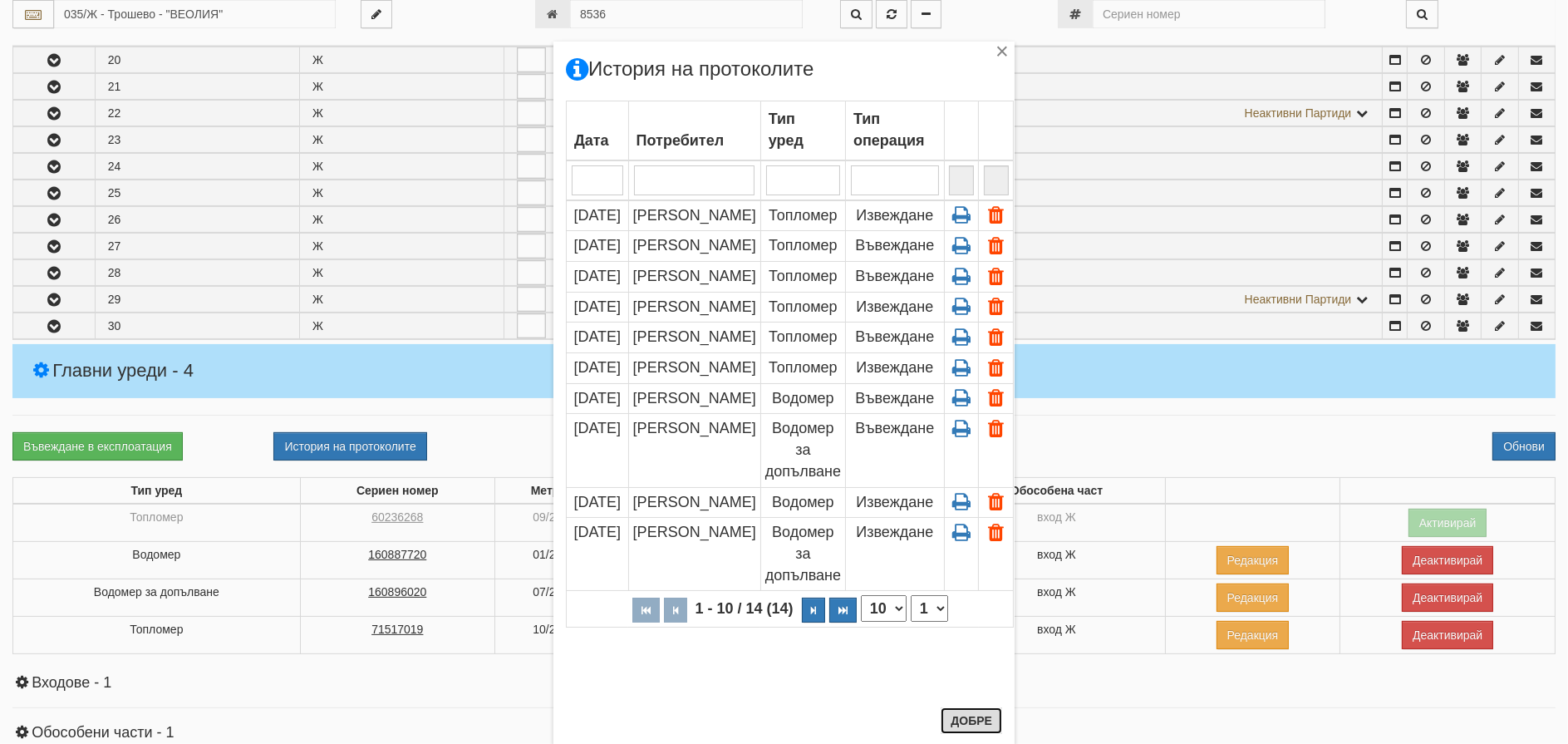
click at [943, 709] on button "Добре" at bounding box center [971, 721] width 62 height 27
